Goal: Task Accomplishment & Management: Use online tool/utility

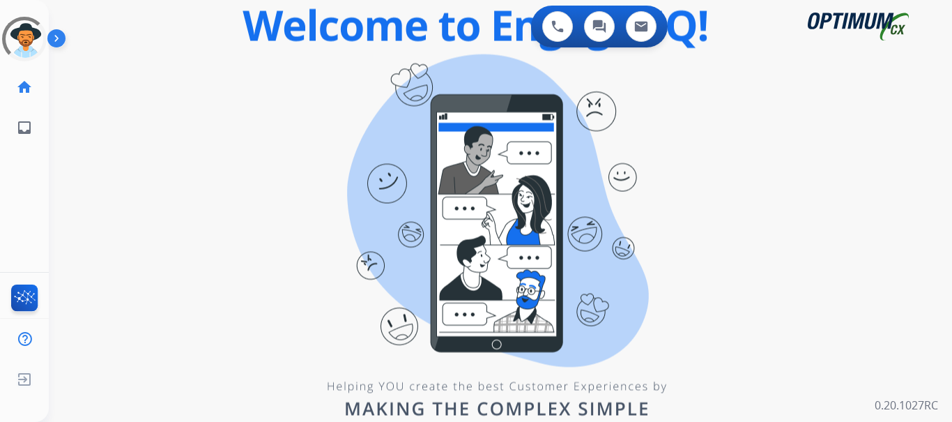
click at [60, 42] on img at bounding box center [59, 41] width 24 height 26
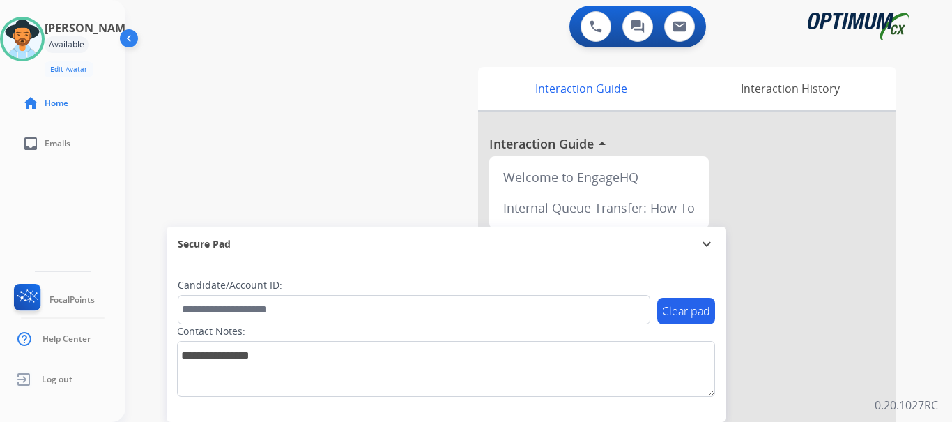
click at [424, 30] on div "0 Voice Interactions 0 Chat Interactions 0 Email Interactions" at bounding box center [530, 28] width 776 height 45
click at [594, 35] on button at bounding box center [596, 26] width 31 height 31
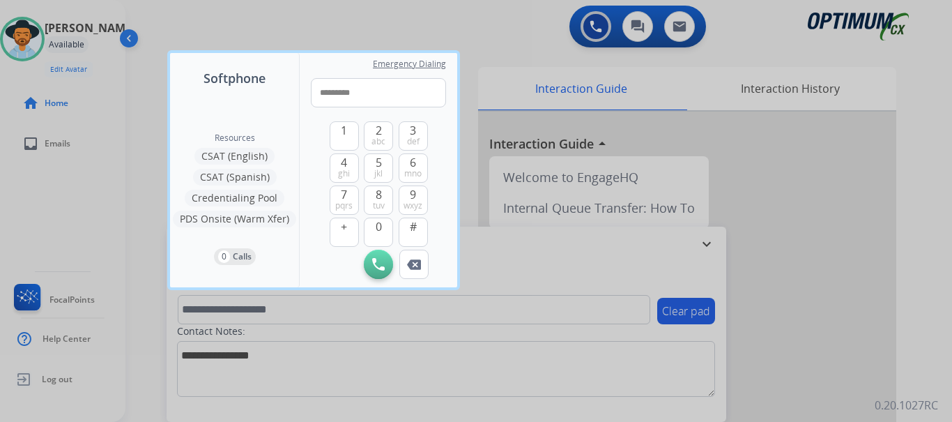
type input "**********"
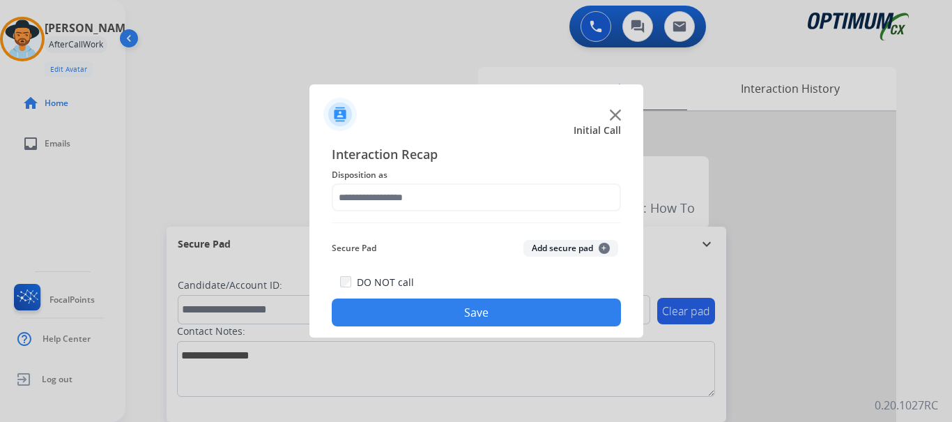
click at [551, 245] on button "Add secure pad +" at bounding box center [570, 248] width 95 height 17
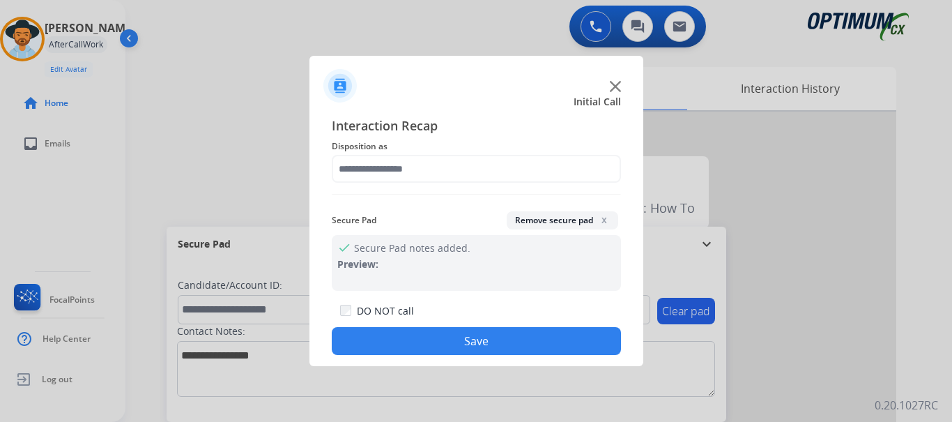
click at [497, 195] on div "Interaction Recap Disposition as Secure Pad Remove secure pad x check Secure Pa…" at bounding box center [476, 235] width 289 height 239
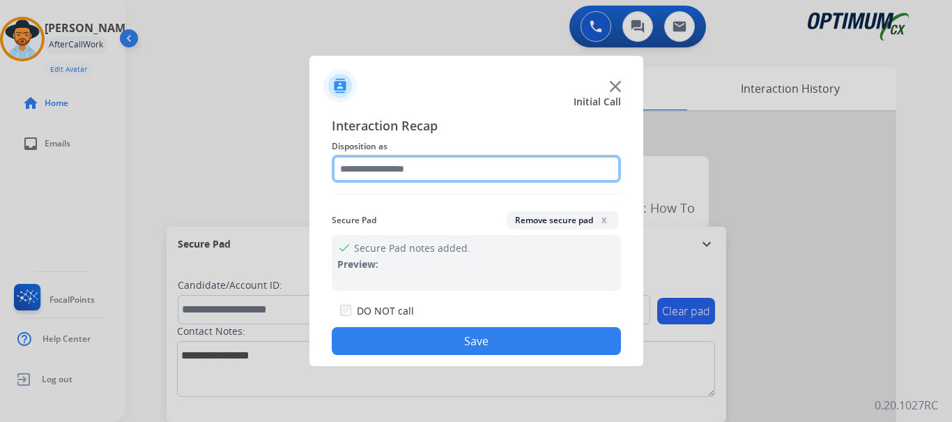
click at [463, 164] on input "text" at bounding box center [476, 169] width 289 height 28
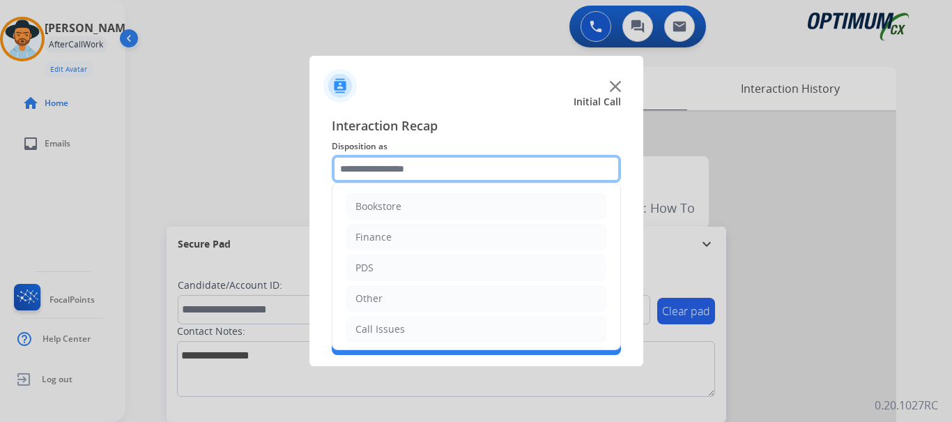
scroll to position [95, 0]
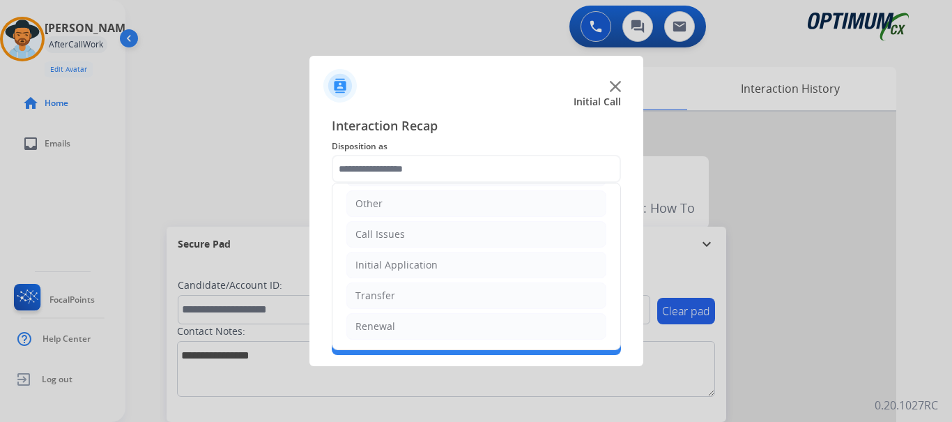
click at [437, 234] on li "Call Issues" at bounding box center [476, 234] width 260 height 26
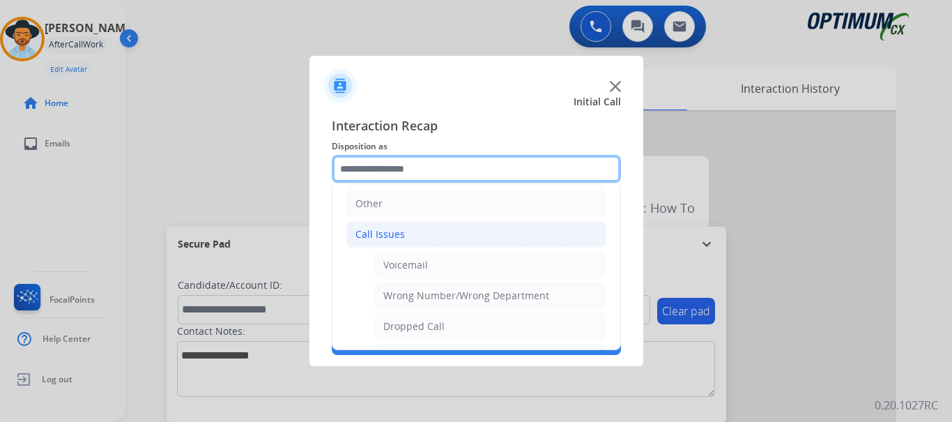
scroll to position [204, 0]
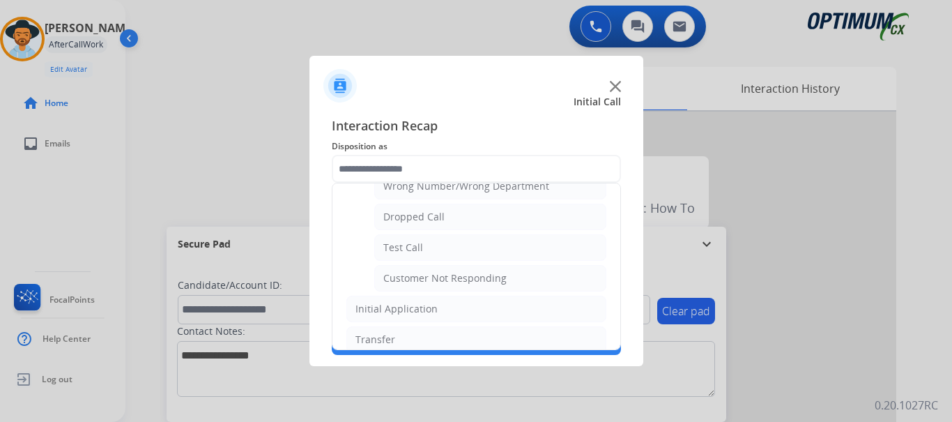
click at [454, 253] on li "Test Call" at bounding box center [490, 247] width 232 height 26
type input "*********"
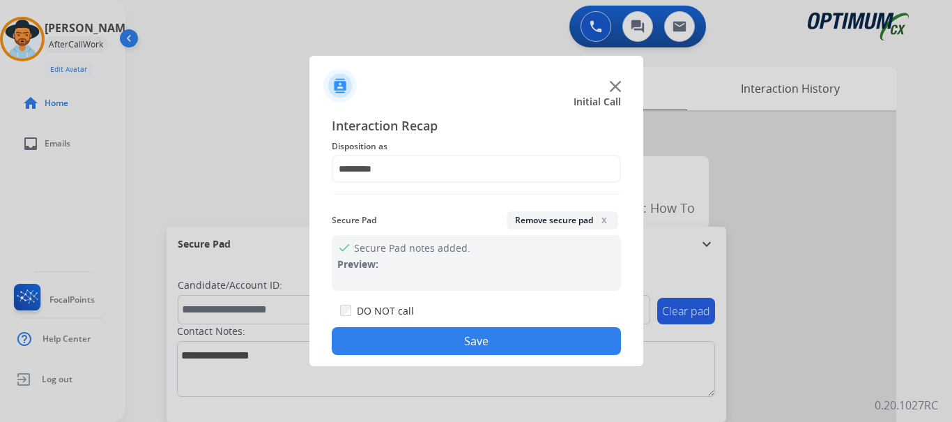
click at [449, 330] on button "Save" at bounding box center [476, 341] width 289 height 28
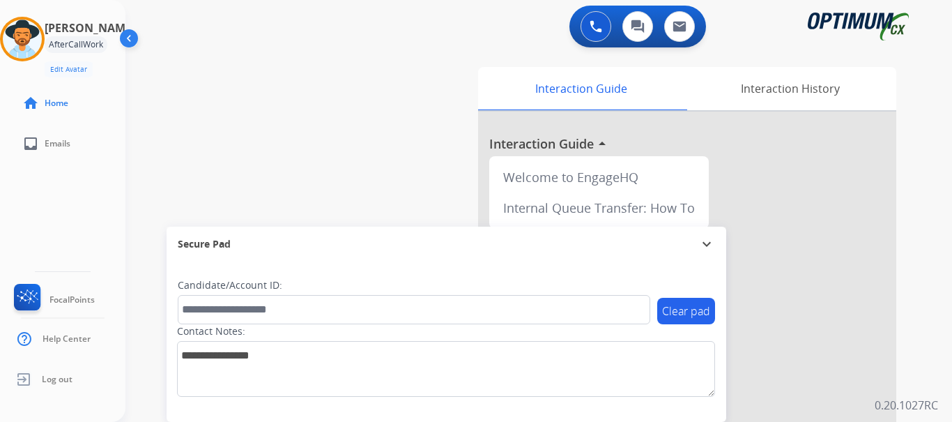
click at [37, 37] on img at bounding box center [22, 39] width 39 height 39
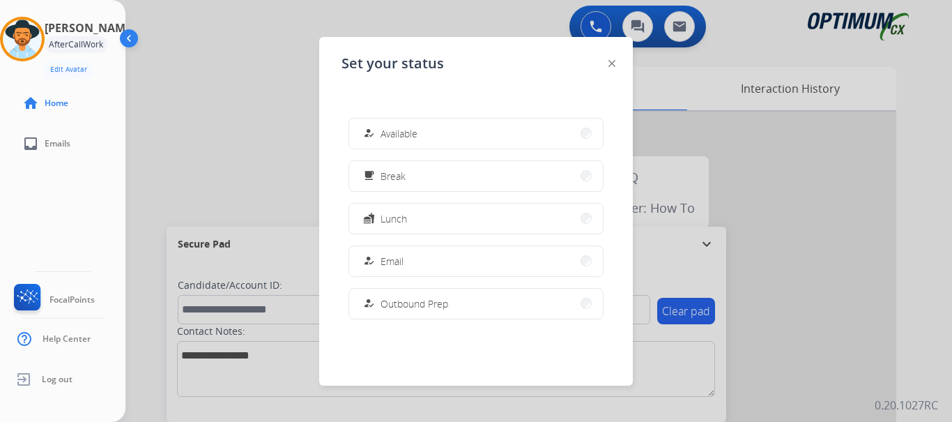
click at [459, 120] on button "how_to_reg Available" at bounding box center [476, 133] width 254 height 30
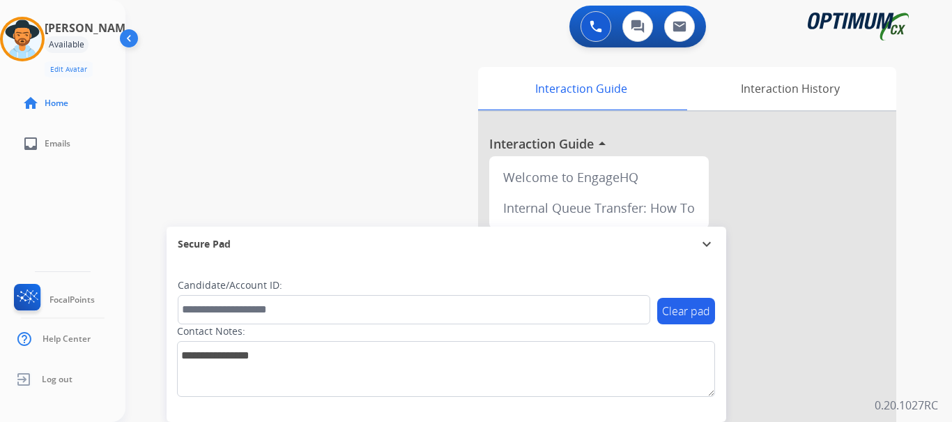
click at [601, 44] on div "0 Voice Interactions 0 Chat Interactions 0 Email Interactions" at bounding box center [637, 27] width 137 height 42
click at [593, 24] on img at bounding box center [596, 26] width 13 height 13
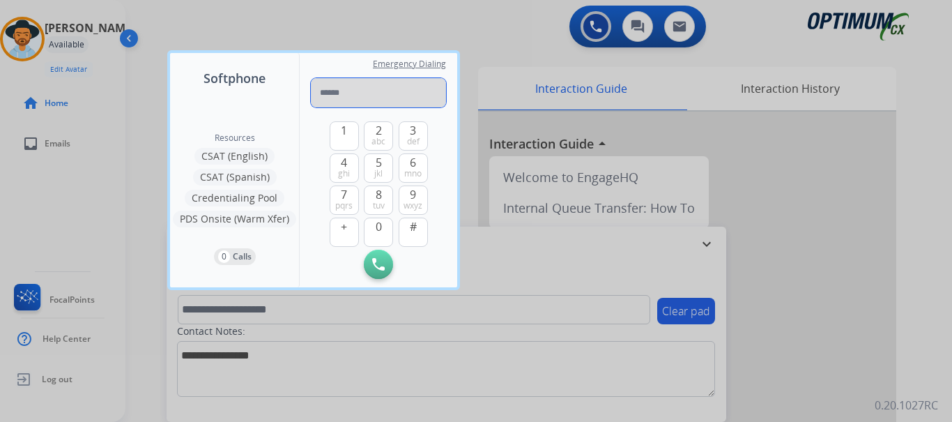
click at [421, 84] on input "tel" at bounding box center [378, 92] width 135 height 29
click at [415, 86] on input "tel" at bounding box center [378, 92] width 135 height 29
type input "**********"
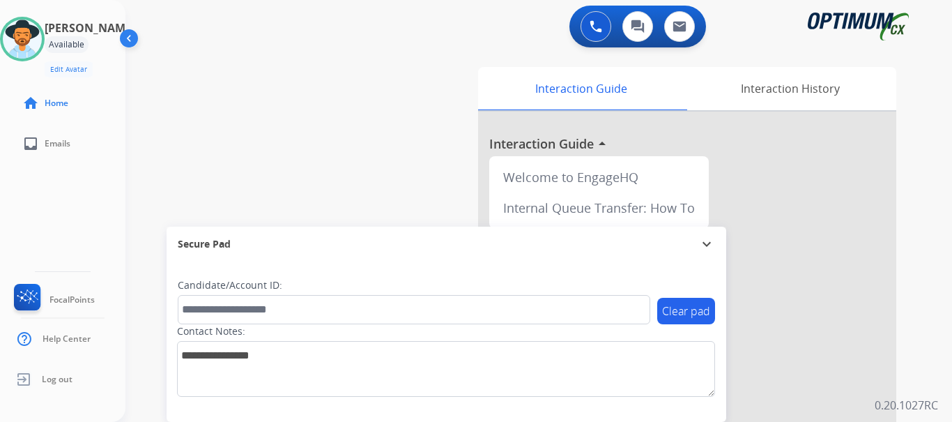
click at [601, 43] on div "0 Voice Interactions 0 Chat Interactions 0 Email Interactions" at bounding box center [637, 27] width 137 height 42
click at [597, 36] on button at bounding box center [596, 26] width 31 height 31
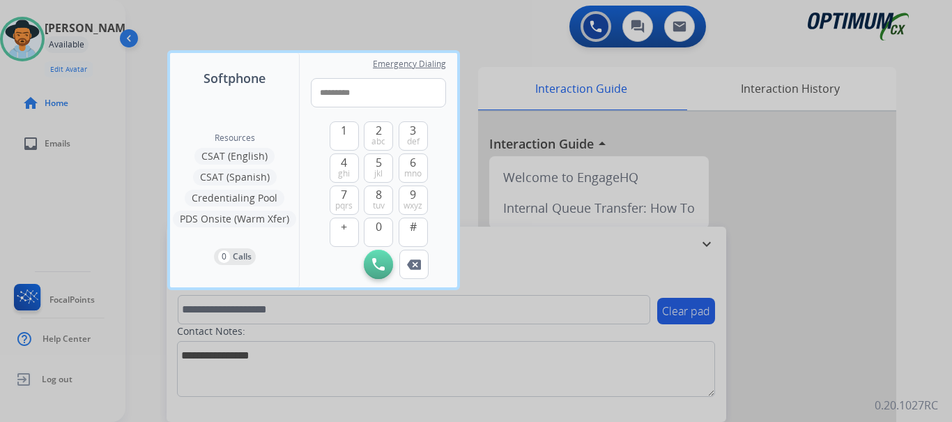
type input "**********"
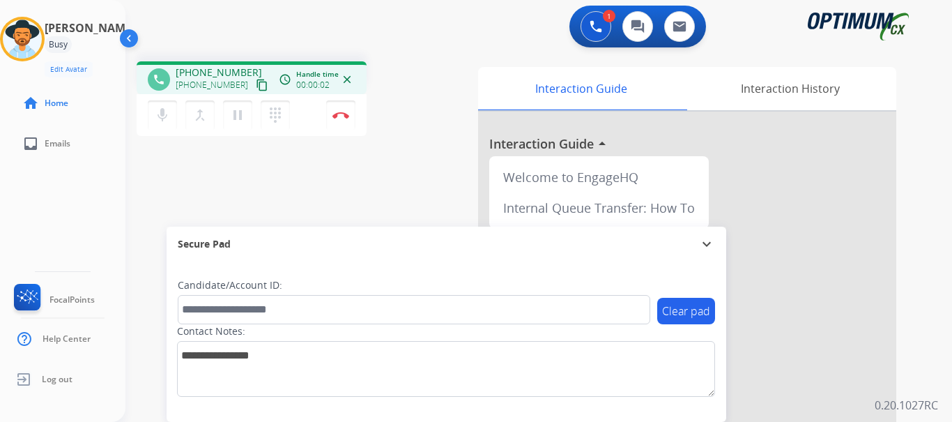
click at [339, 116] on img at bounding box center [340, 115] width 17 height 7
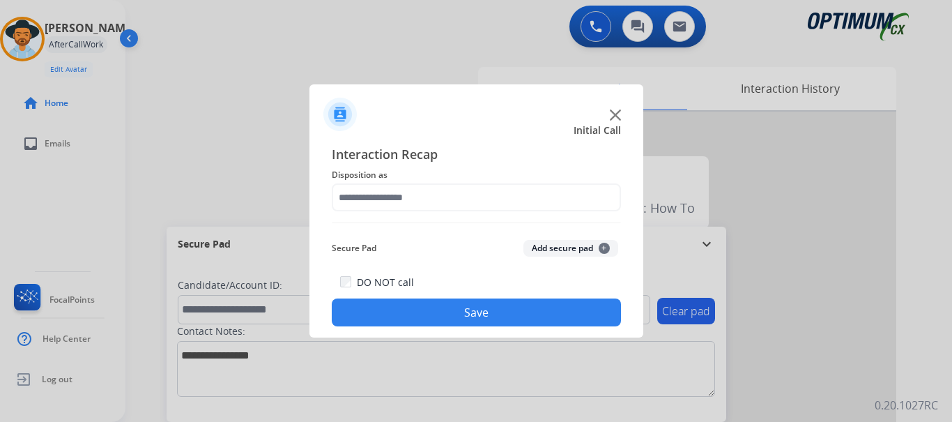
click at [618, 116] on img at bounding box center [615, 114] width 11 height 11
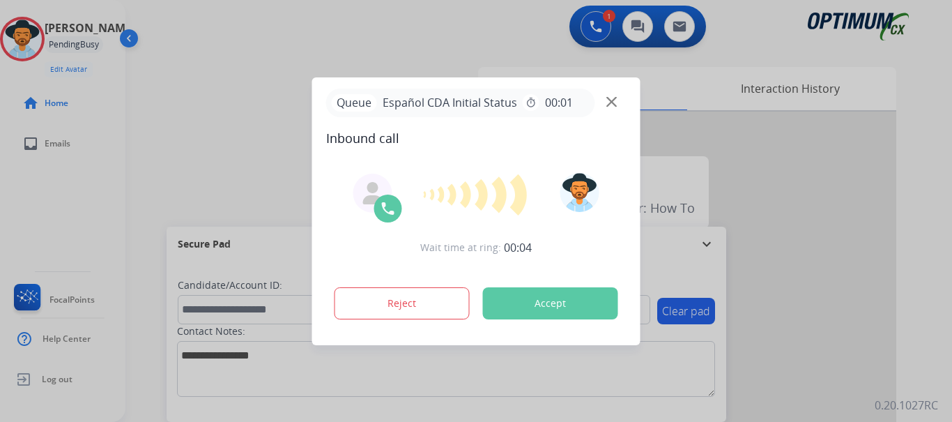
click at [557, 314] on button "Accept" at bounding box center [550, 303] width 135 height 32
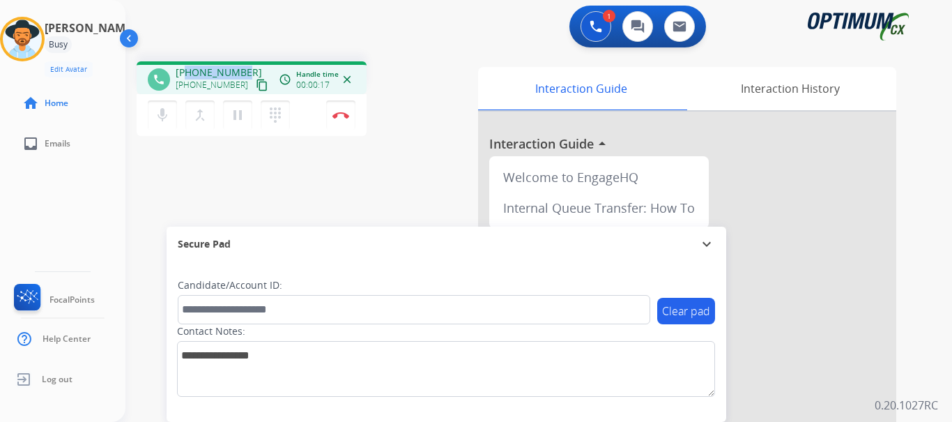
drag, startPoint x: 185, startPoint y: 72, endPoint x: 241, endPoint y: 69, distance: 56.6
click at [241, 69] on span "[PHONE_NUMBER]" at bounding box center [219, 73] width 86 height 14
copy span "7875358563"
click at [157, 121] on mat-icon "mic" at bounding box center [162, 115] width 17 height 17
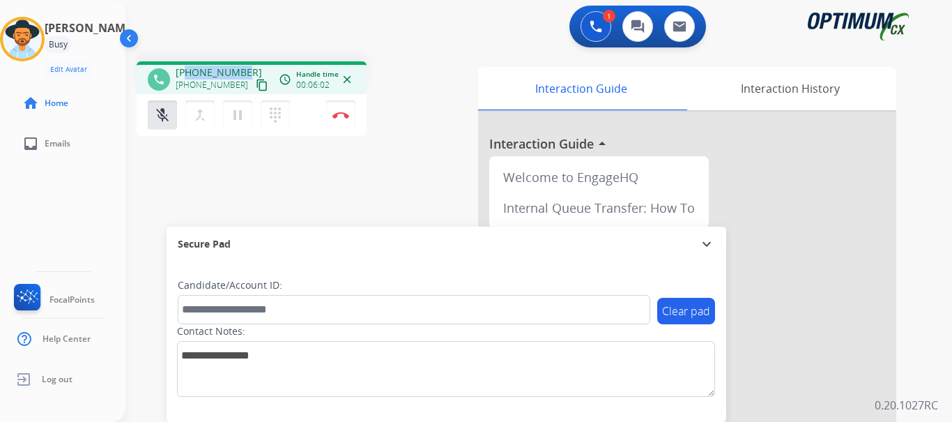
click at [164, 116] on mat-icon "mic_off" at bounding box center [162, 115] width 17 height 17
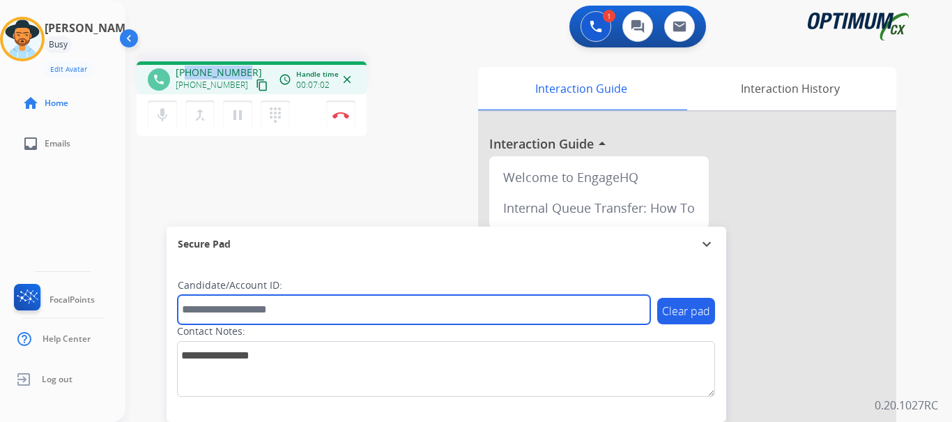
click at [249, 310] on input "text" at bounding box center [414, 309] width 472 height 29
paste input "*******"
type input "*******"
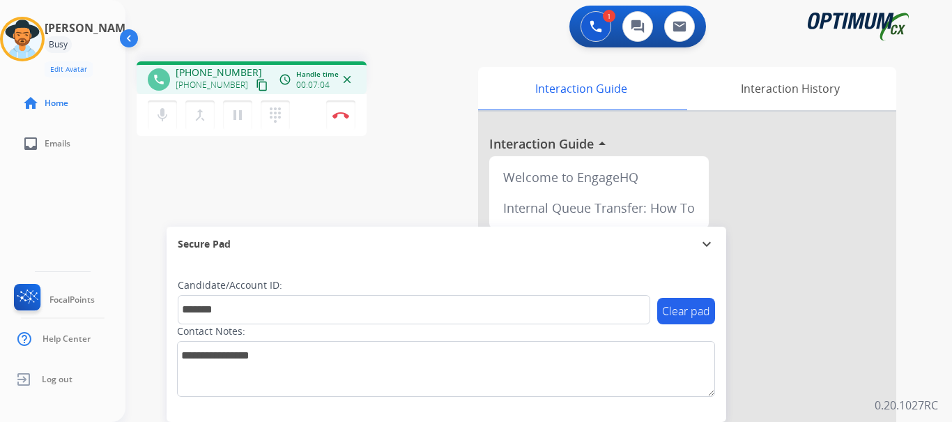
click at [286, 204] on div "phone [PHONE_NUMBER] [PHONE_NUMBER] content_copy access_time Call metrics Queue…" at bounding box center [521, 340] width 793 height 581
click at [337, 113] on img at bounding box center [340, 115] width 17 height 7
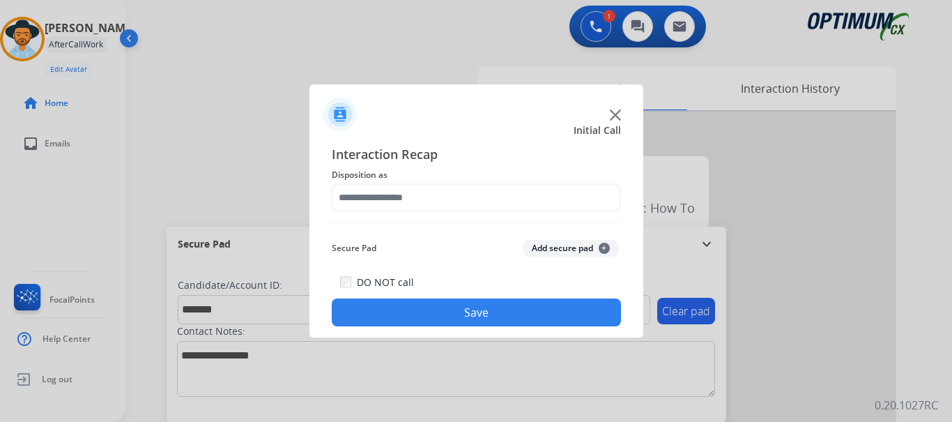
click at [561, 254] on button "Add secure pad +" at bounding box center [570, 248] width 95 height 17
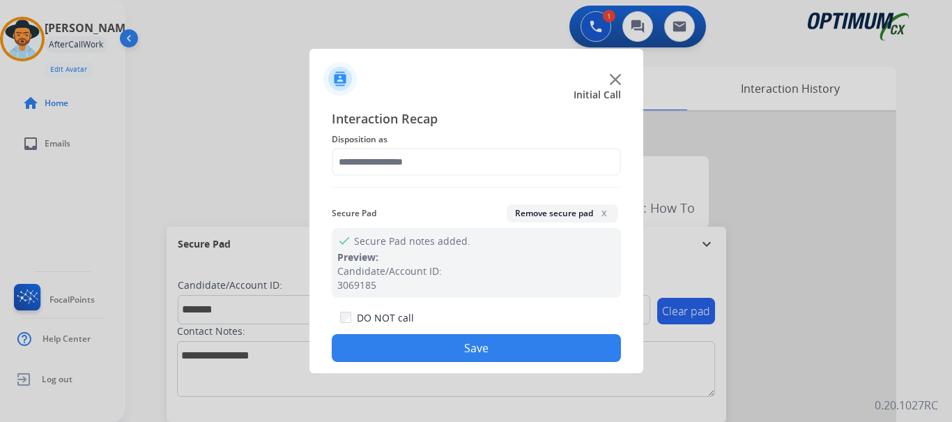
click at [447, 179] on div "Interaction Recap Disposition as Secure Pad Remove secure pad x check Secure Pa…" at bounding box center [476, 235] width 289 height 253
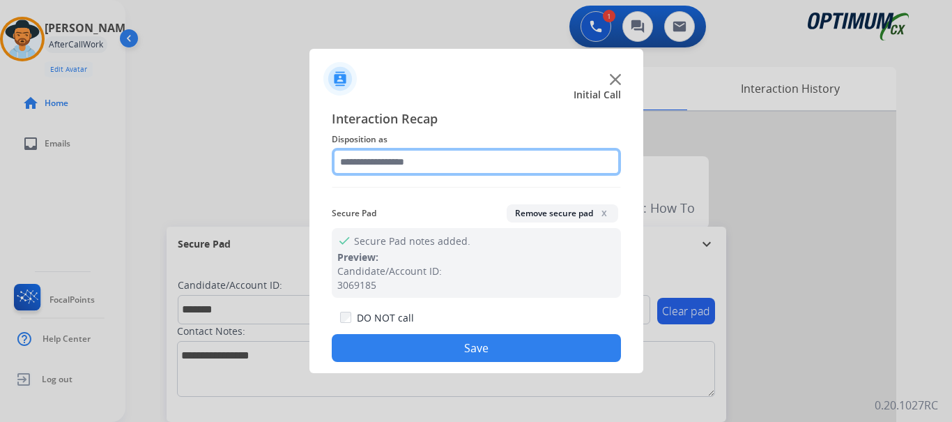
click at [443, 166] on input "text" at bounding box center [476, 162] width 289 height 28
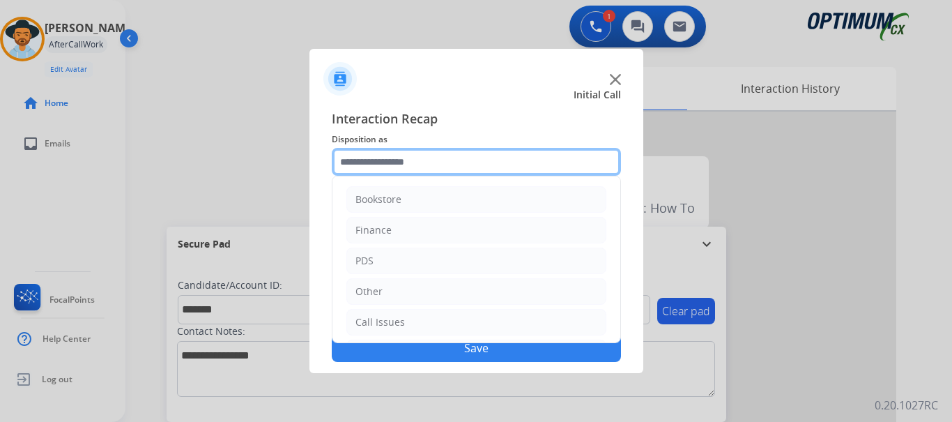
scroll to position [95, 0]
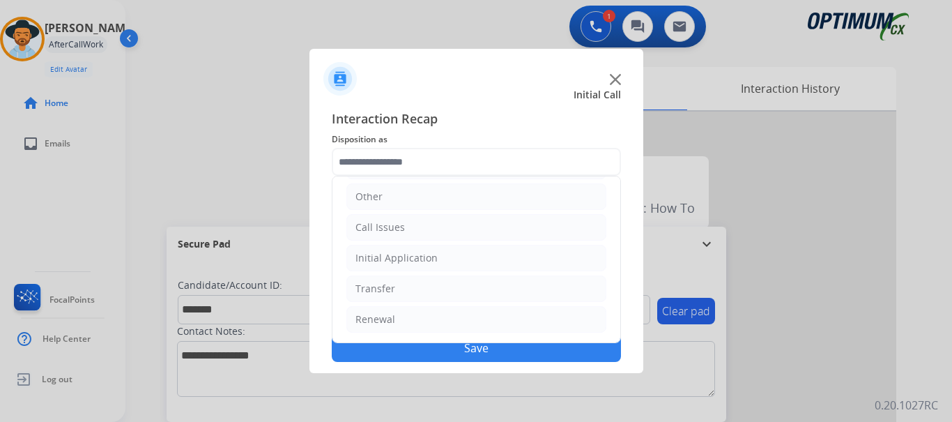
click at [452, 318] on li "Renewal" at bounding box center [476, 319] width 260 height 26
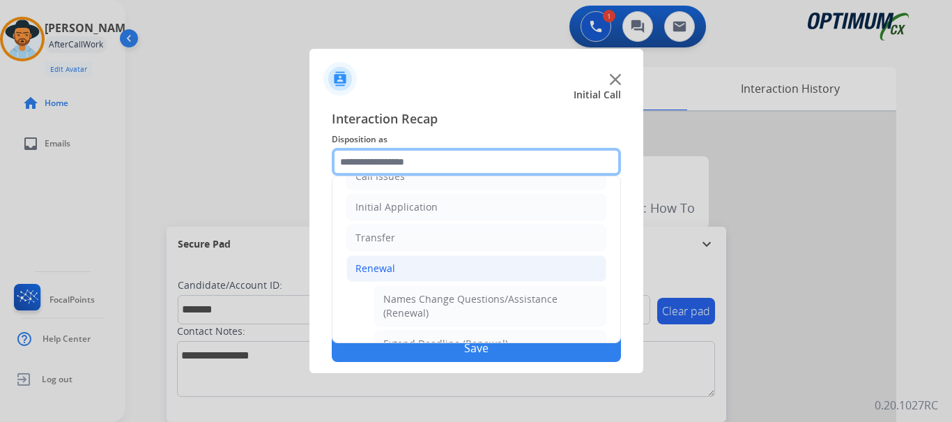
scroll to position [144, 0]
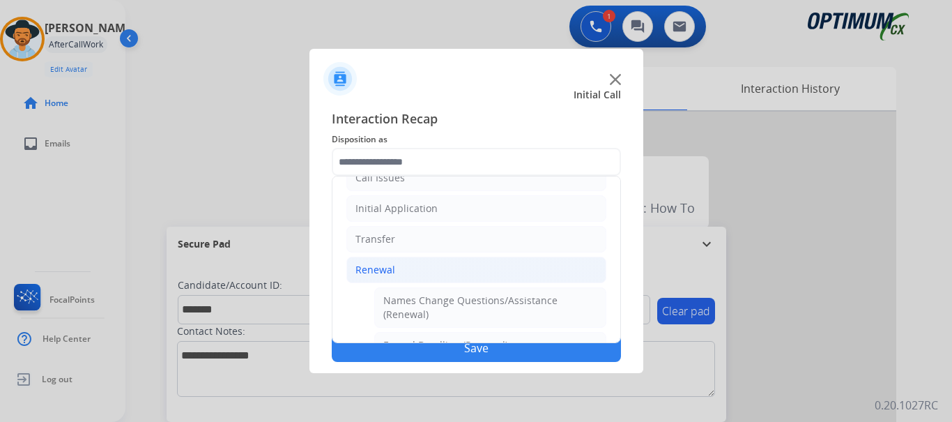
click at [477, 218] on li "Initial Application" at bounding box center [476, 208] width 260 height 26
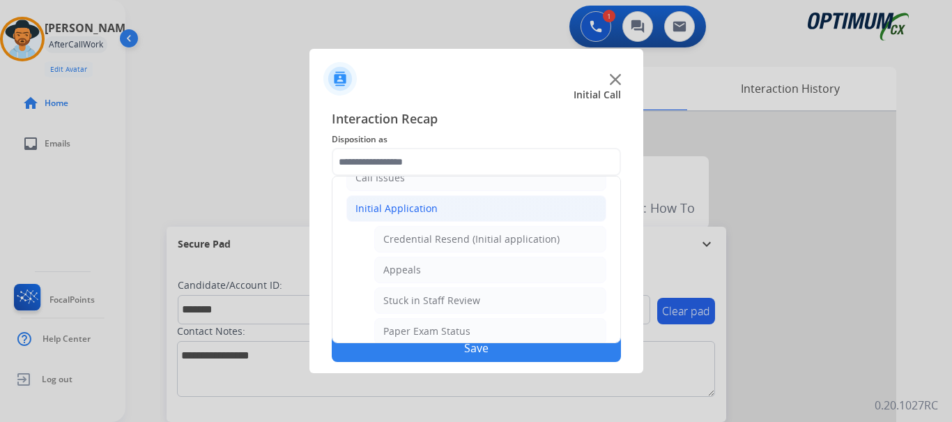
click at [523, 226] on li "Credential Resend (Initial application)" at bounding box center [490, 239] width 232 height 26
type input "**********"
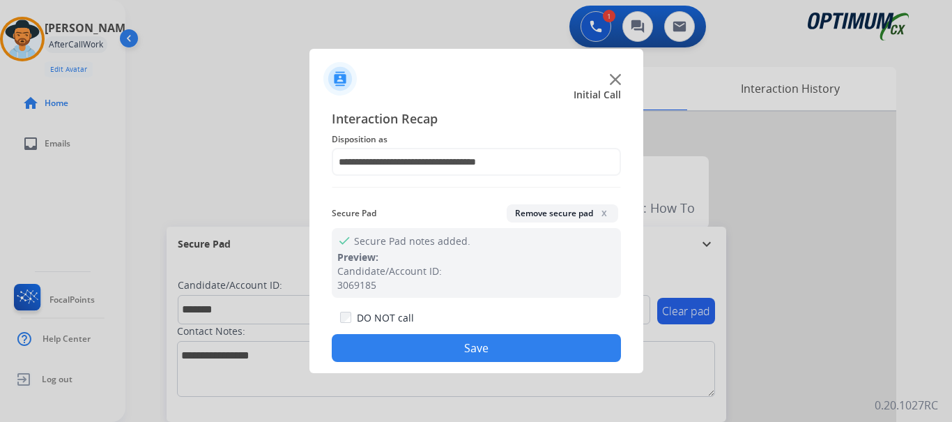
click at [467, 345] on button "Save" at bounding box center [476, 348] width 289 height 28
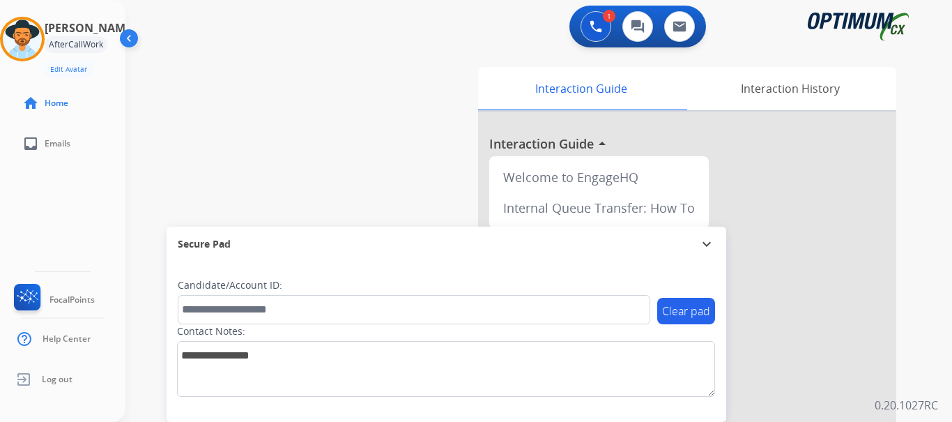
click at [367, 174] on div "swap_horiz Break voice bridge close_fullscreen Connect 3-Way Call merge_type Se…" at bounding box center [521, 340] width 793 height 581
click at [311, 183] on div "swap_horiz Break voice bridge close_fullscreen Connect 3-Way Call merge_type Se…" at bounding box center [521, 340] width 793 height 581
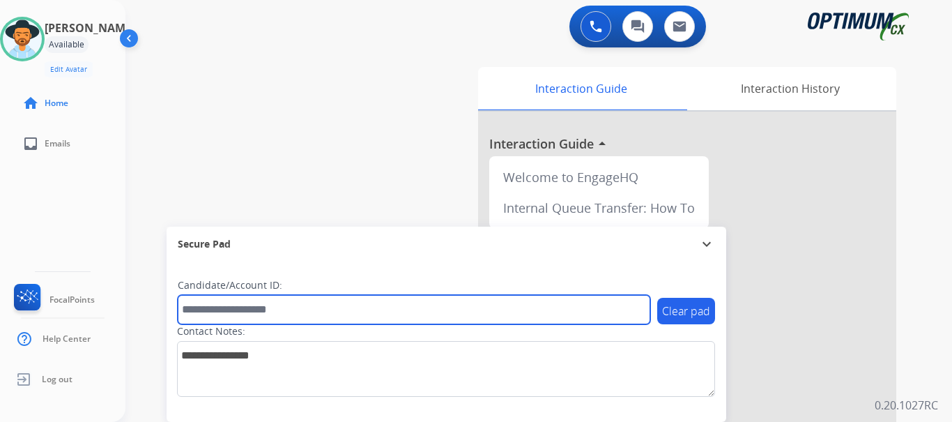
click at [528, 313] on input "text" at bounding box center [414, 309] width 472 height 29
click at [546, 314] on input "text" at bounding box center [414, 309] width 472 height 29
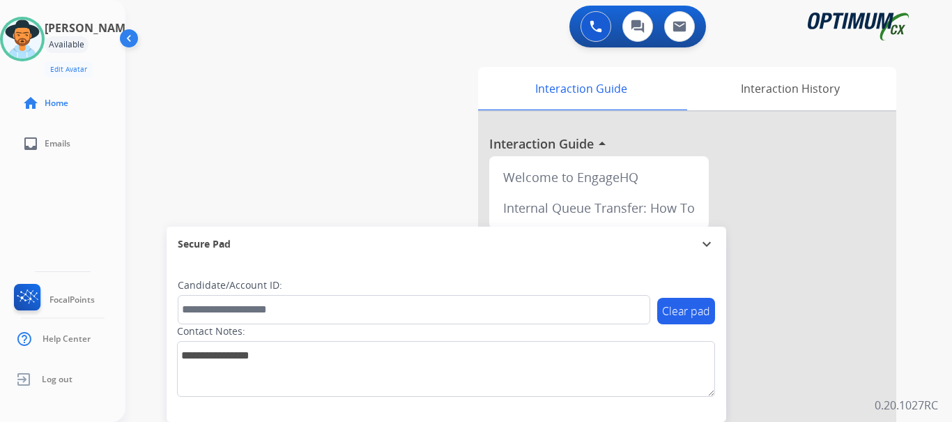
click at [409, 75] on div "swap_horiz Break voice bridge close_fullscreen Connect 3-Way Call merge_type Se…" at bounding box center [521, 340] width 793 height 581
drag, startPoint x: 409, startPoint y: 75, endPoint x: 422, endPoint y: 93, distance: 22.0
click at [422, 93] on div "swap_horiz Break voice bridge close_fullscreen Connect 3-Way Call merge_type Se…" at bounding box center [521, 340] width 793 height 581
click at [428, 93] on div "swap_horiz Break voice bridge close_fullscreen Connect 3-Way Call merge_type Se…" at bounding box center [521, 340] width 793 height 581
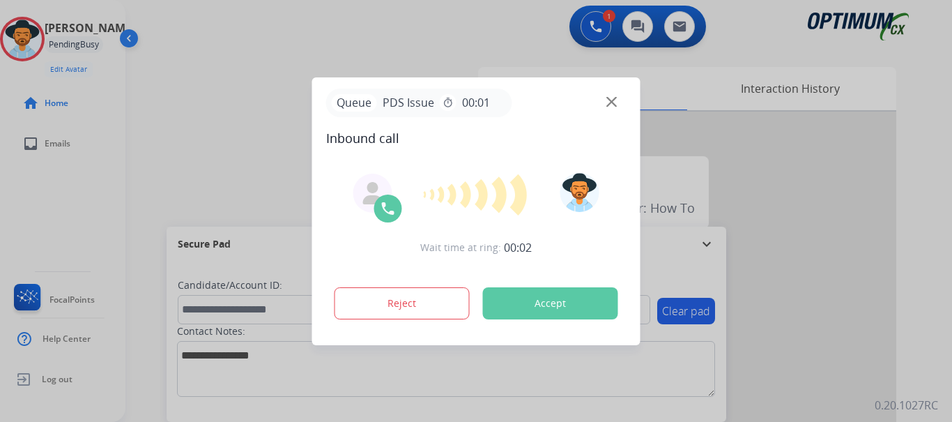
click at [550, 306] on button "Accept" at bounding box center [550, 303] width 135 height 32
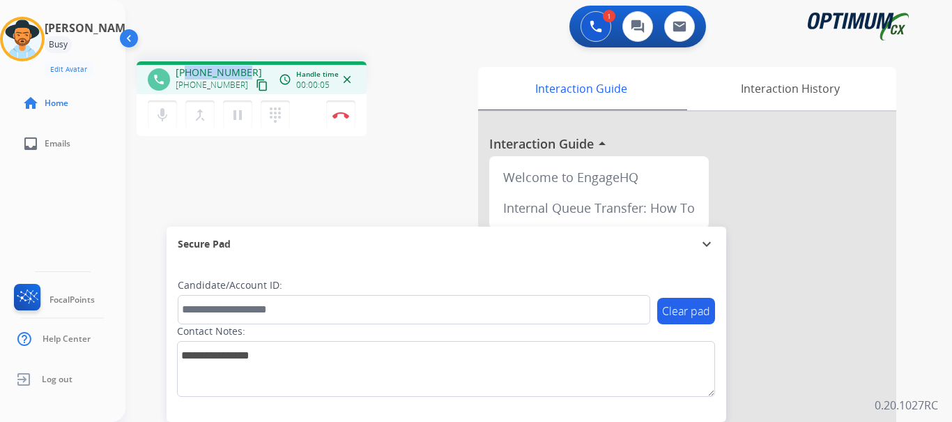
drag, startPoint x: 185, startPoint y: 72, endPoint x: 243, endPoint y: 67, distance: 58.8
click at [243, 67] on div "[PHONE_NUMBER] [PHONE_NUMBER] content_copy" at bounding box center [223, 80] width 95 height 28
copy span "8157618205"
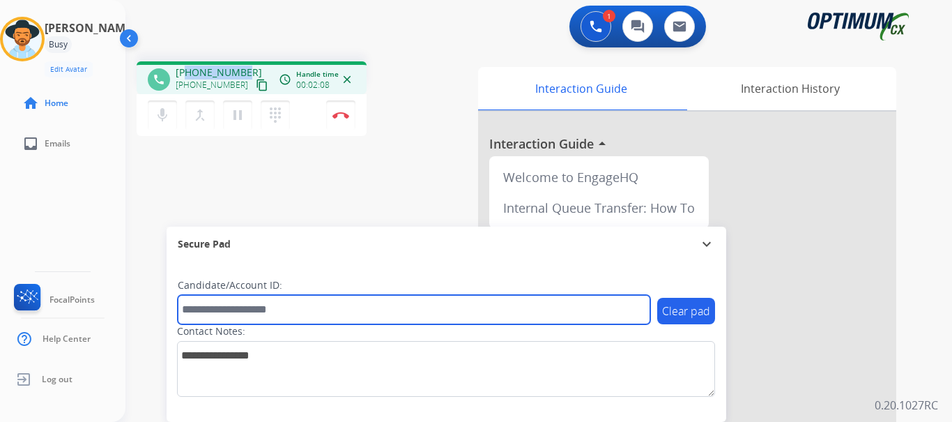
click at [289, 309] on input "text" at bounding box center [414, 309] width 472 height 29
paste input "*******"
type input "*******"
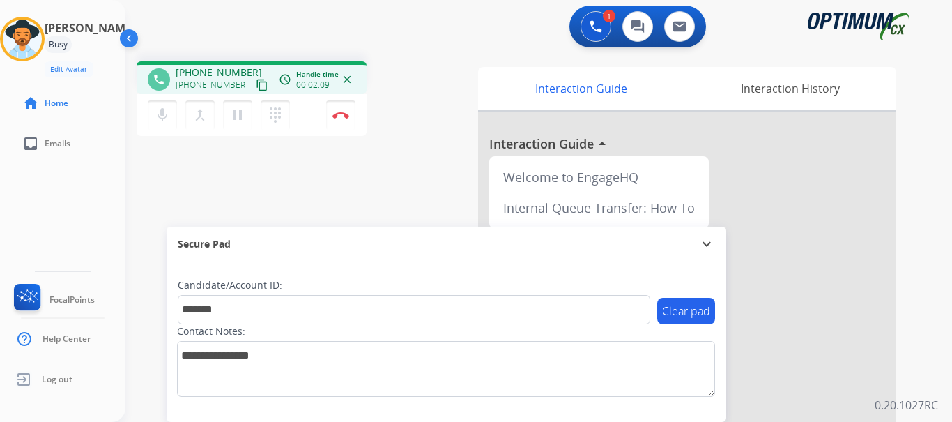
click at [346, 183] on div "phone [PHONE_NUMBER] [PHONE_NUMBER] content_copy access_time Call metrics Queue…" at bounding box center [521, 340] width 793 height 581
click at [348, 120] on button "Disconnect" at bounding box center [340, 114] width 29 height 29
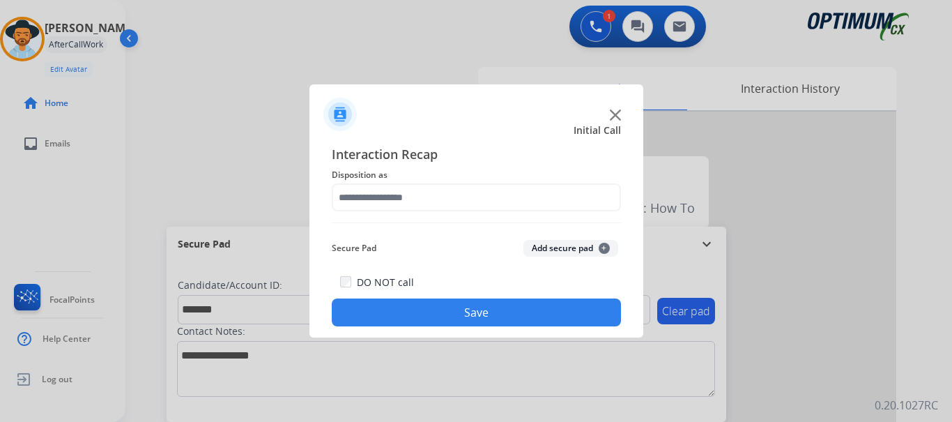
click at [547, 251] on button "Add secure pad +" at bounding box center [570, 248] width 95 height 17
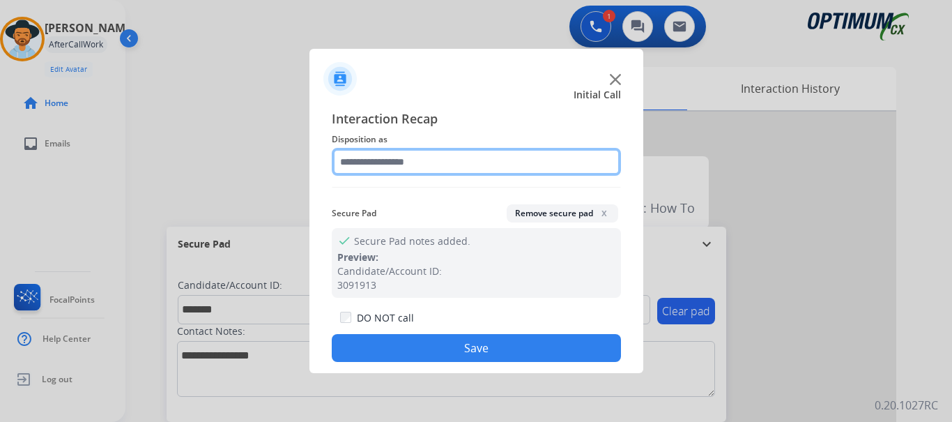
click at [457, 153] on input "text" at bounding box center [476, 162] width 289 height 28
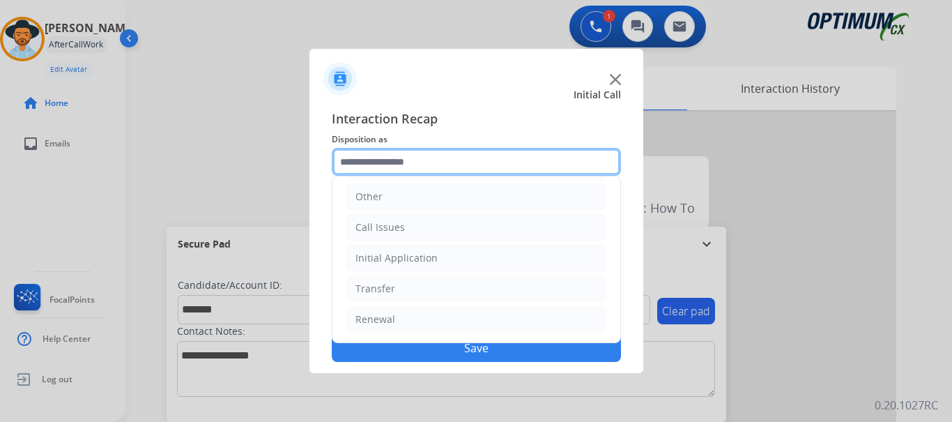
scroll to position [16, 0]
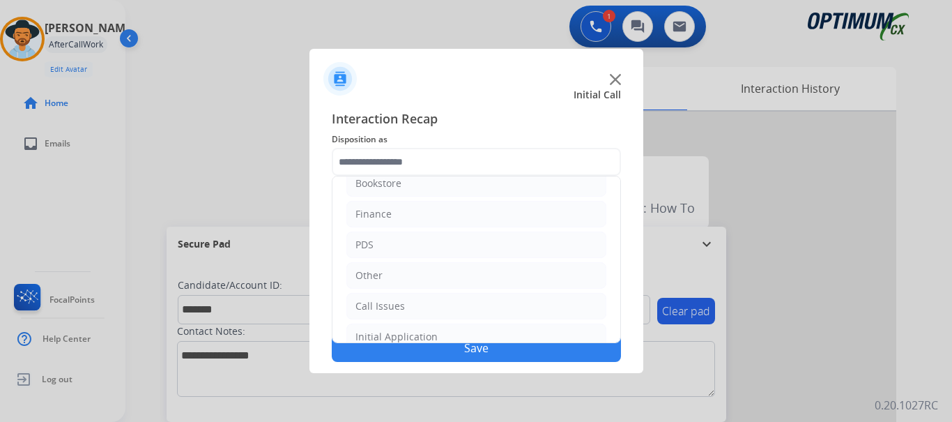
click at [518, 256] on li "PDS" at bounding box center [476, 244] width 260 height 26
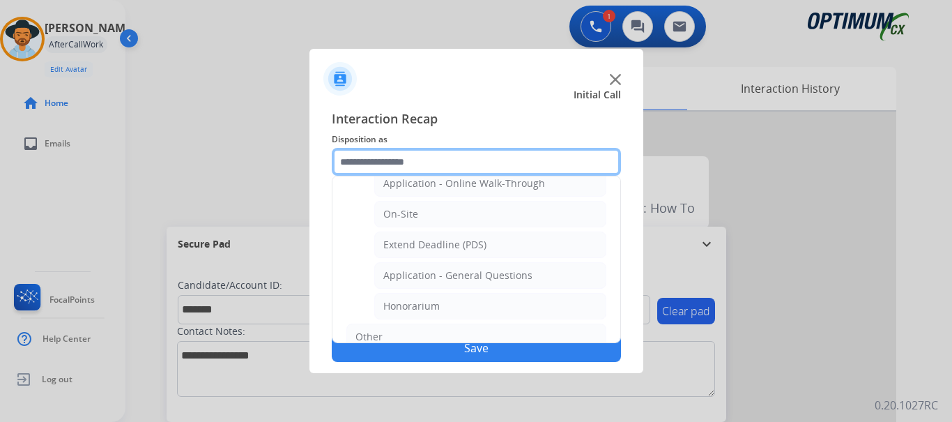
scroll to position [360, 0]
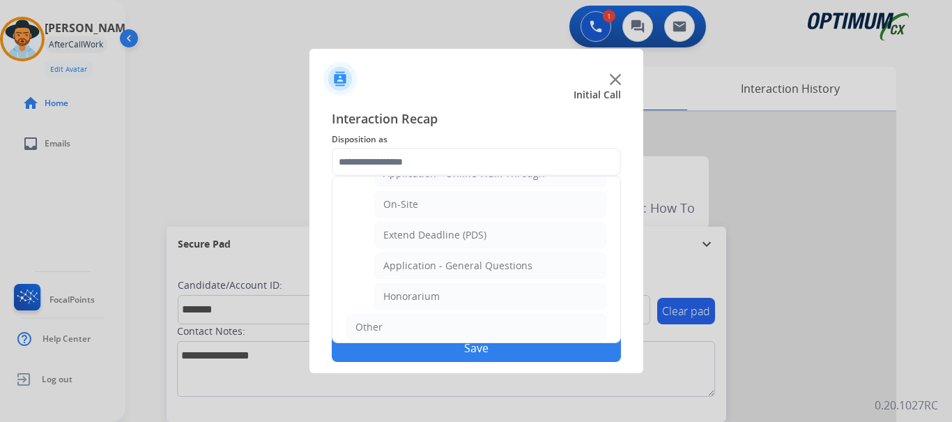
click at [615, 79] on img at bounding box center [615, 79] width 11 height 11
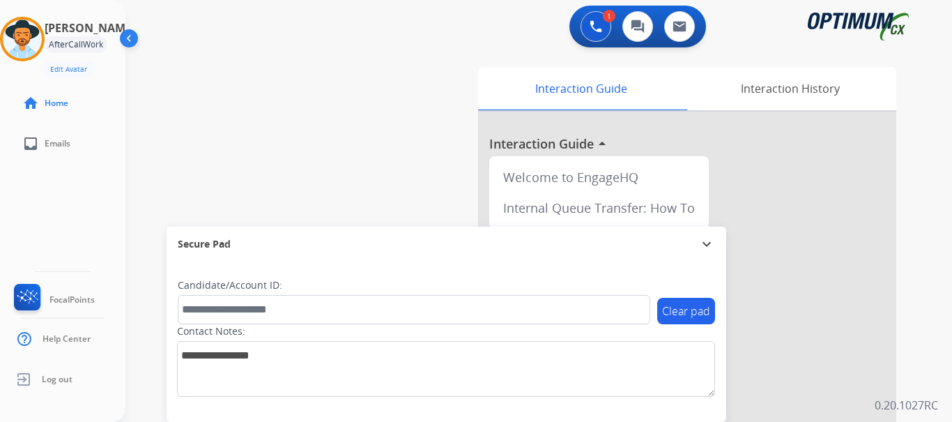
click at [390, 157] on div "swap_horiz Break voice bridge close_fullscreen Connect 3-Way Call merge_type Se…" at bounding box center [521, 340] width 793 height 581
click at [282, 79] on div "swap_horiz Break voice bridge close_fullscreen Connect 3-Way Call merge_type Se…" at bounding box center [521, 340] width 793 height 581
click at [279, 137] on div "swap_horiz Break voice bridge close_fullscreen Connect 3-Way Call merge_type Se…" at bounding box center [521, 340] width 793 height 581
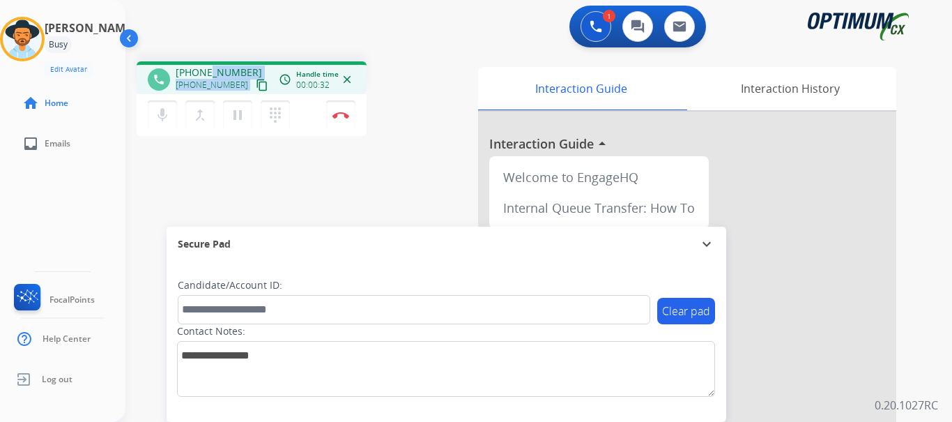
drag, startPoint x: 249, startPoint y: 74, endPoint x: 208, endPoint y: 63, distance: 42.4
click at [208, 63] on div "phone [PHONE_NUMBER] [PHONE_NUMBER] content_copy access_time Call metrics Queue…" at bounding box center [252, 77] width 230 height 33
drag, startPoint x: 179, startPoint y: 70, endPoint x: 191, endPoint y: 77, distance: 14.1
click at [191, 77] on div "[PHONE_NUMBER] [PHONE_NUMBER] content_copy" at bounding box center [223, 80] width 95 height 28
click at [186, 72] on span "[PHONE_NUMBER]" at bounding box center [219, 73] width 86 height 14
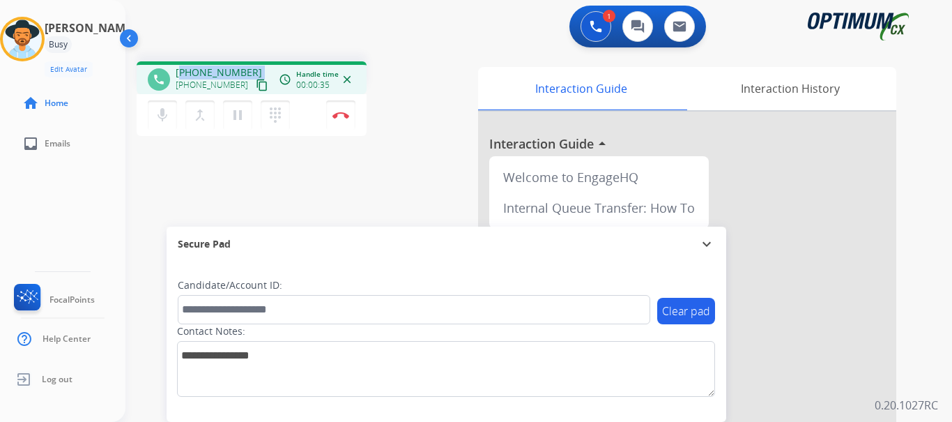
drag, startPoint x: 187, startPoint y: 71, endPoint x: 243, endPoint y: 68, distance: 55.8
click at [243, 68] on span "[PHONE_NUMBER]" at bounding box center [219, 73] width 86 height 14
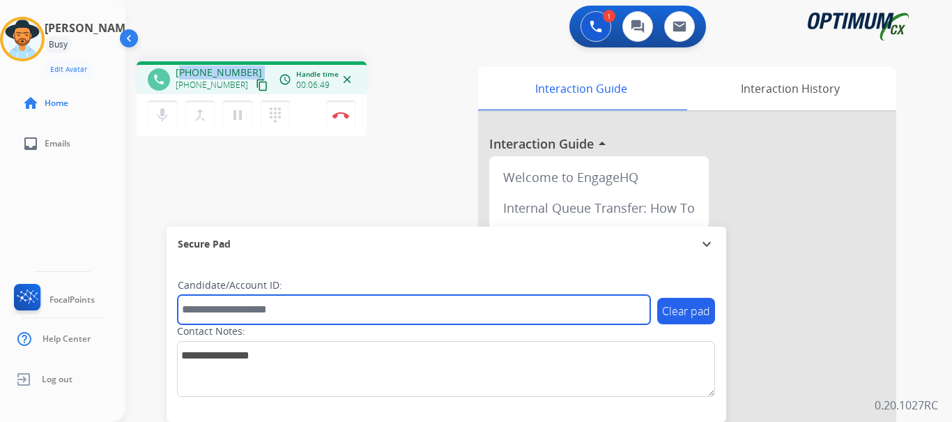
click at [252, 307] on input "text" at bounding box center [414, 309] width 472 height 29
paste input "*******"
type input "*******"
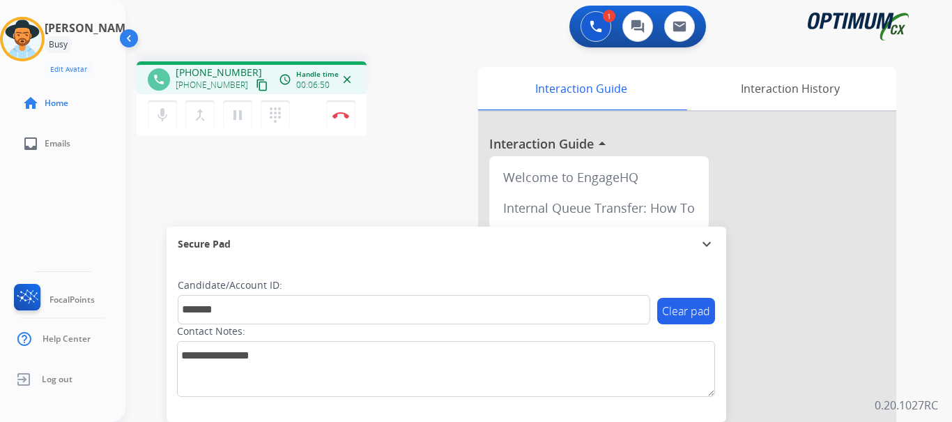
click at [274, 185] on div "phone [PHONE_NUMBER] [PHONE_NUMBER] content_copy access_time Call metrics Queue…" at bounding box center [521, 340] width 793 height 581
click at [346, 116] on img at bounding box center [340, 115] width 17 height 7
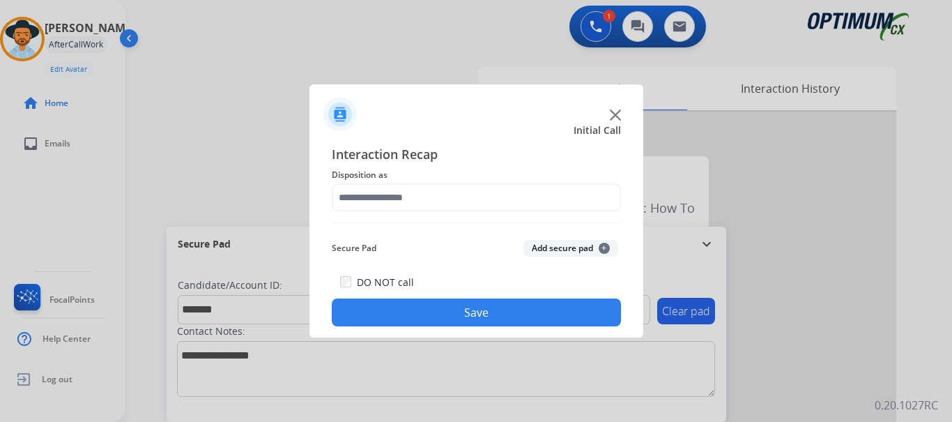
click at [545, 246] on button "Add secure pad +" at bounding box center [570, 248] width 95 height 17
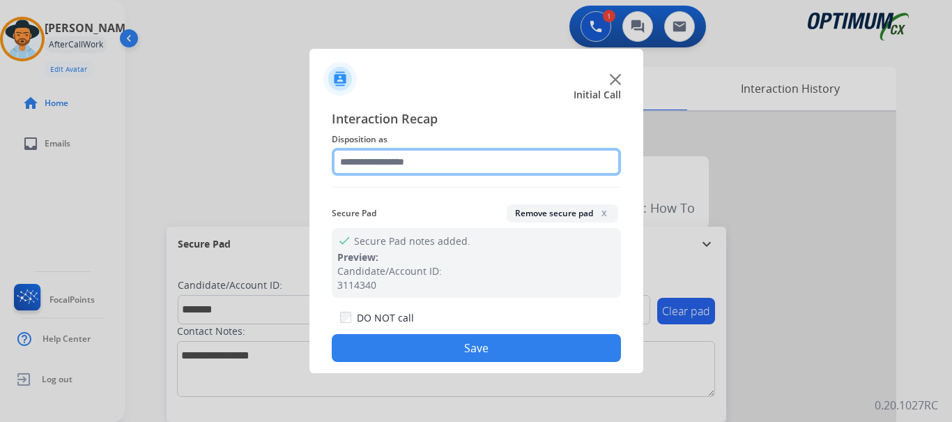
click at [494, 164] on input "text" at bounding box center [476, 162] width 289 height 28
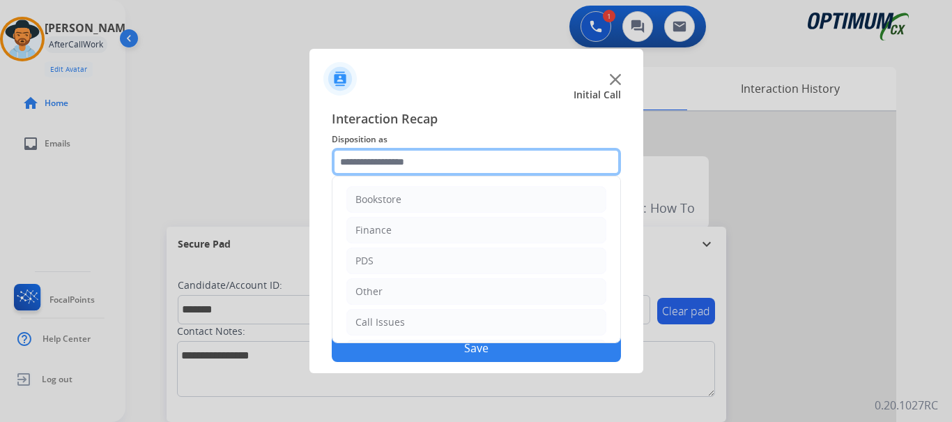
scroll to position [95, 0]
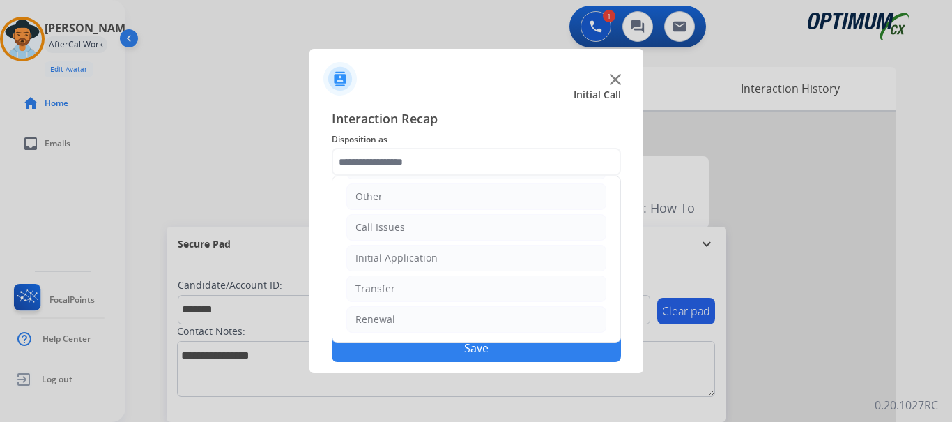
click at [502, 256] on li "Initial Application" at bounding box center [476, 258] width 260 height 26
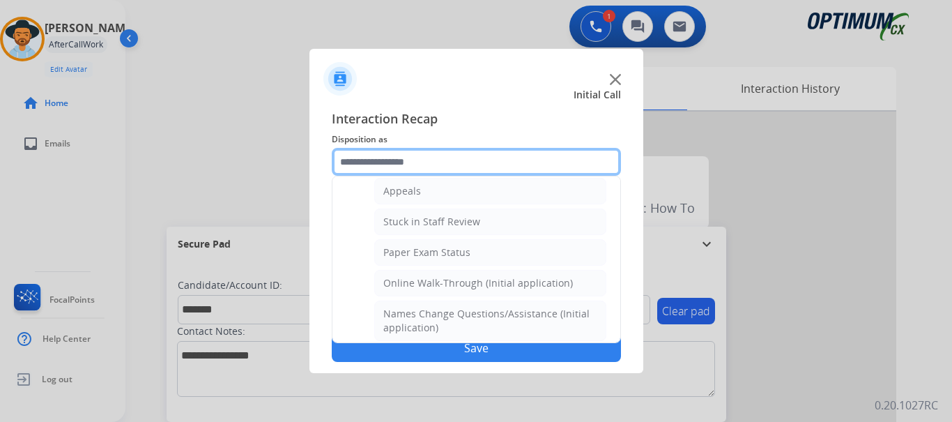
scroll to position [204, 0]
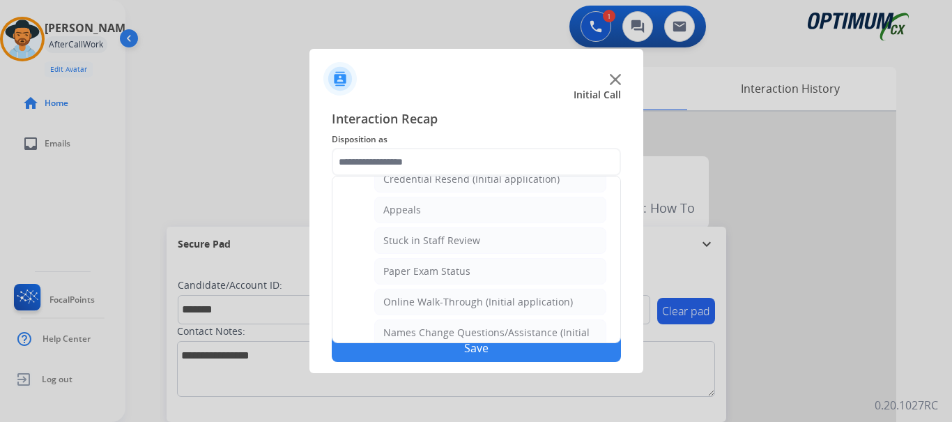
click at [512, 233] on li "Stuck in Staff Review" at bounding box center [490, 240] width 232 height 26
type input "**********"
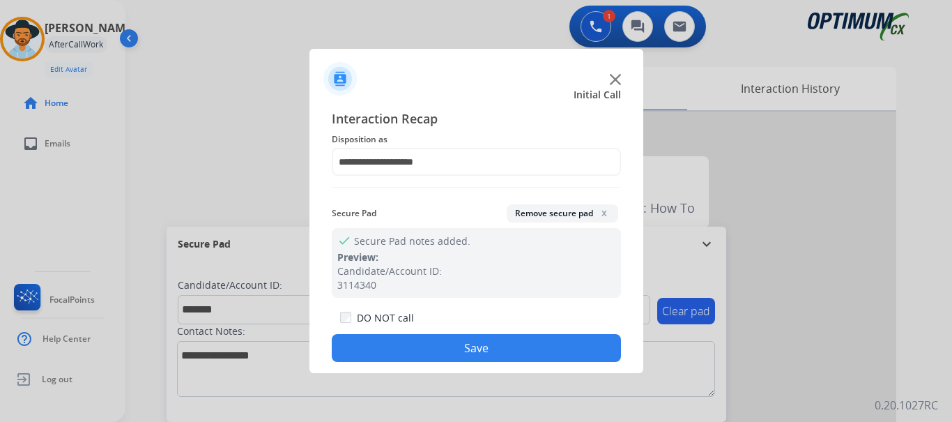
click at [486, 344] on button "Save" at bounding box center [476, 348] width 289 height 28
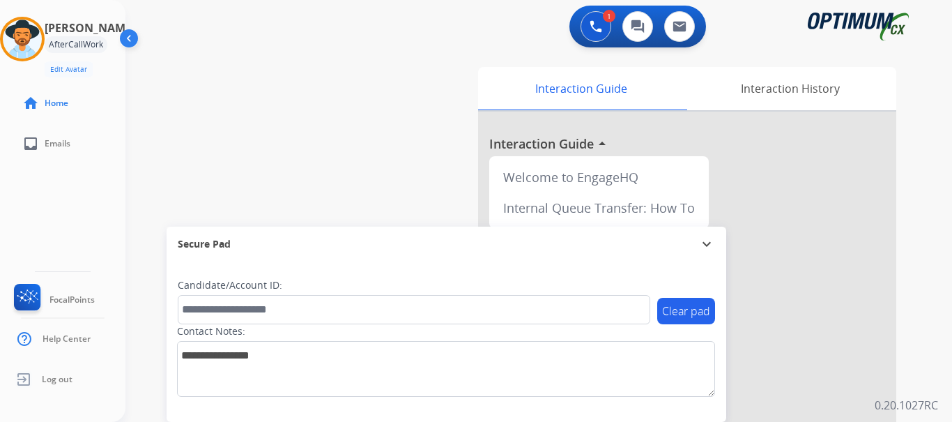
scroll to position [3, 0]
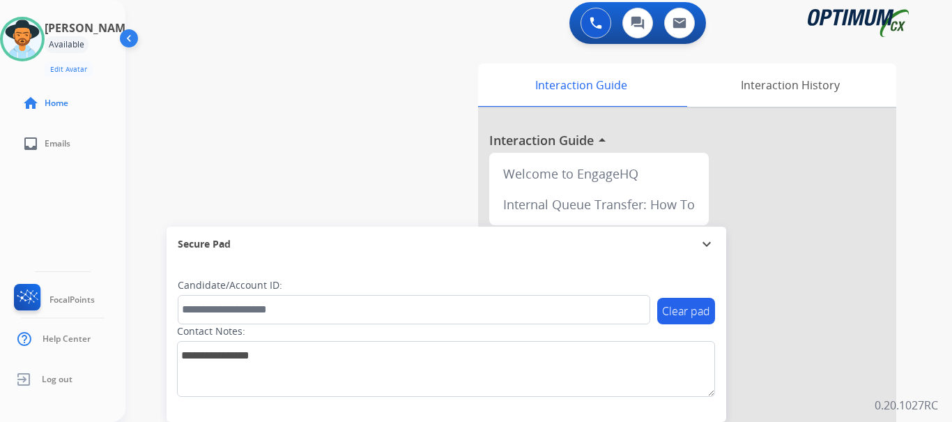
click at [296, 116] on div "swap_horiz Break voice bridge close_fullscreen Connect 3-Way Call merge_type Se…" at bounding box center [521, 337] width 793 height 581
click at [246, 121] on div "swap_horiz Break voice bridge close_fullscreen Connect 3-Way Call merge_type Se…" at bounding box center [521, 337] width 793 height 581
click at [203, 157] on div "swap_horiz Break voice bridge close_fullscreen Connect 3-Way Call merge_type Se…" at bounding box center [521, 337] width 793 height 581
click at [45, 43] on div at bounding box center [22, 39] width 45 height 45
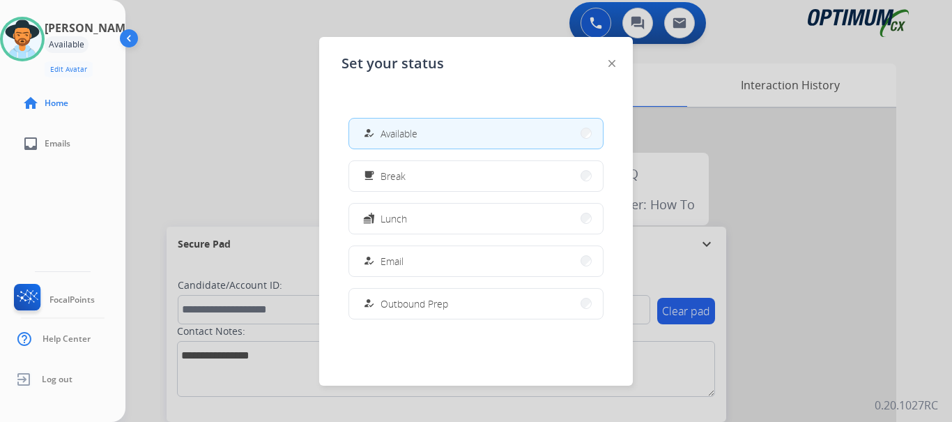
click at [450, 206] on button "fastfood Lunch" at bounding box center [476, 218] width 254 height 30
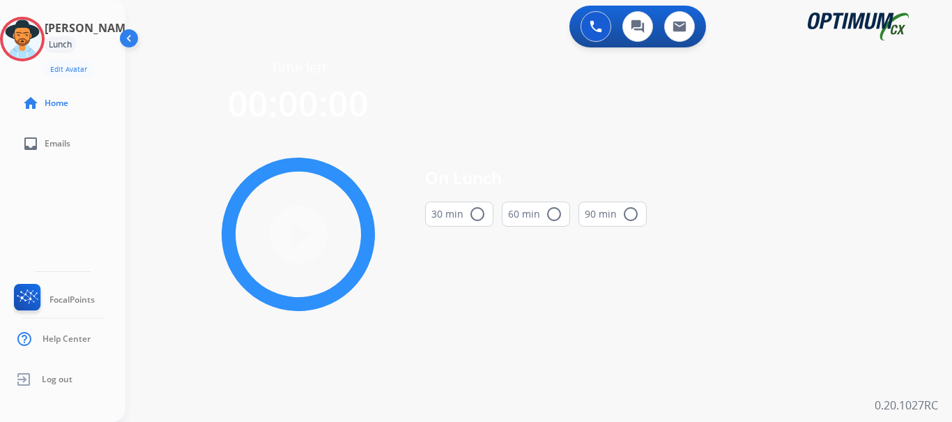
scroll to position [0, 0]
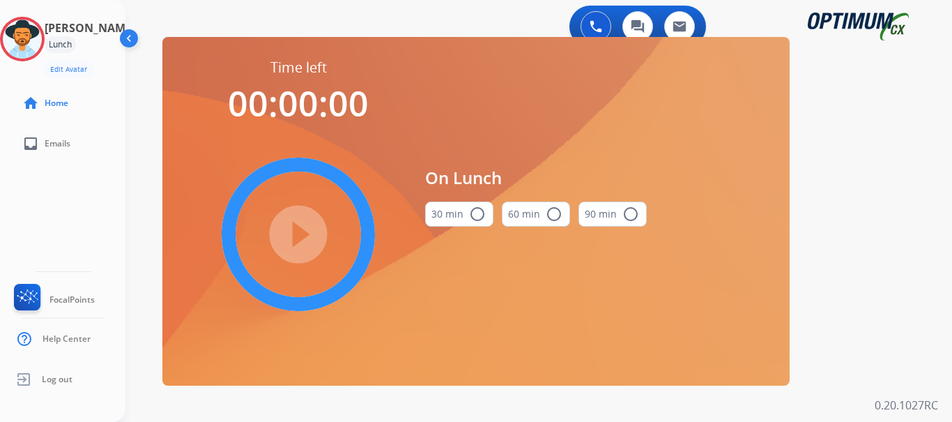
click at [472, 209] on mat-icon "radio_button_unchecked" at bounding box center [477, 214] width 17 height 17
click at [291, 237] on mat-icon "play_circle_filled" at bounding box center [298, 234] width 17 height 17
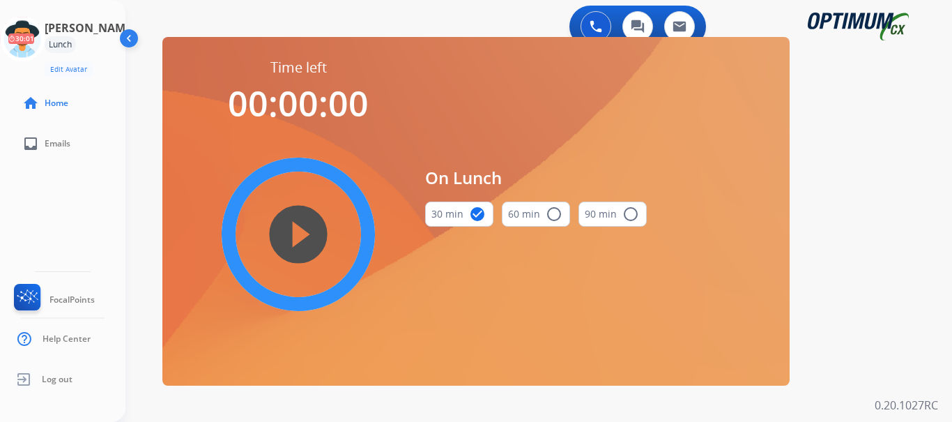
click at [31, 41] on icon at bounding box center [22, 39] width 45 height 45
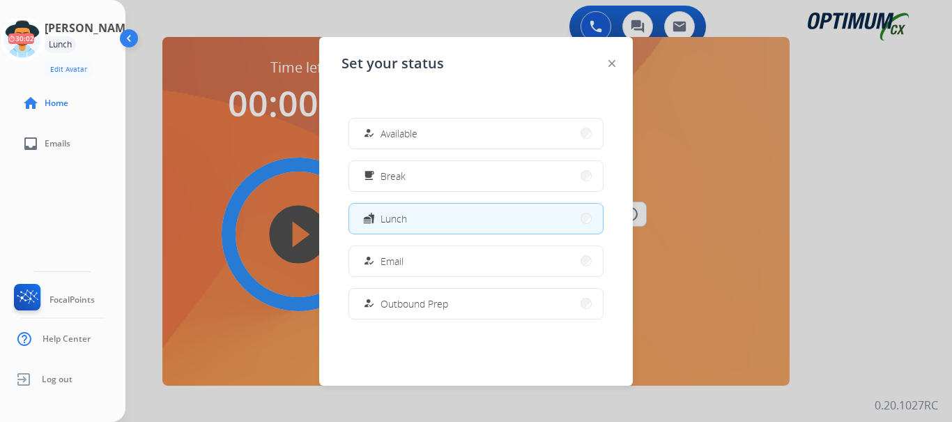
click at [489, 134] on button "how_to_reg Available" at bounding box center [476, 133] width 254 height 30
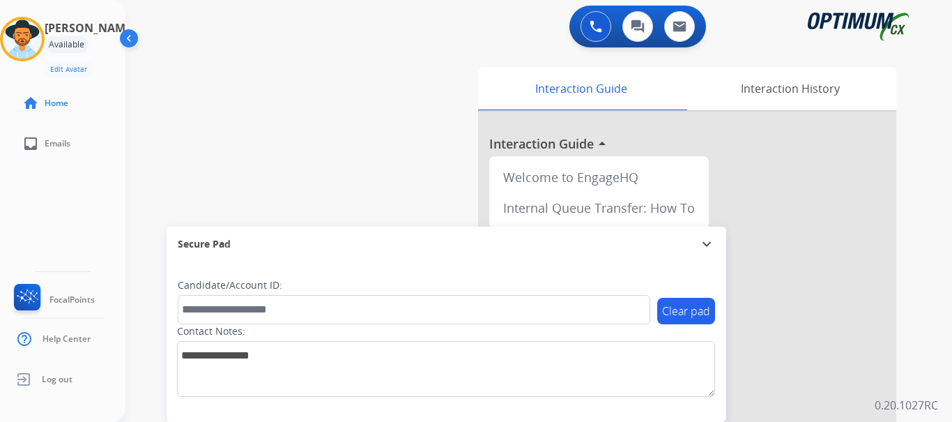
click at [302, 139] on div "swap_horiz Break voice bridge close_fullscreen Connect 3-Way Call merge_type Se…" at bounding box center [521, 340] width 793 height 581
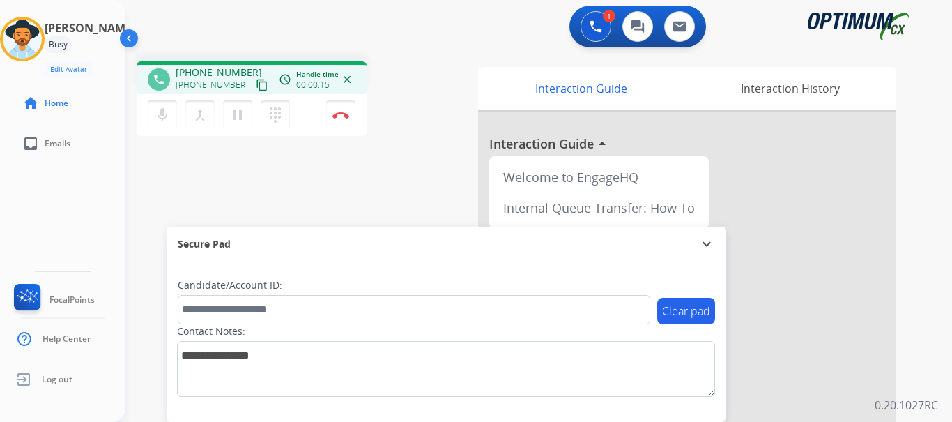
click at [163, 109] on mat-icon "mic" at bounding box center [162, 115] width 17 height 17
drag, startPoint x: 245, startPoint y: 73, endPoint x: 182, endPoint y: 68, distance: 62.9
click at [182, 68] on div "[PHONE_NUMBER] [PHONE_NUMBER] content_copy" at bounding box center [223, 80] width 95 height 28
click at [186, 70] on span "[PHONE_NUMBER]" at bounding box center [219, 73] width 86 height 14
drag, startPoint x: 187, startPoint y: 72, endPoint x: 245, endPoint y: 67, distance: 58.1
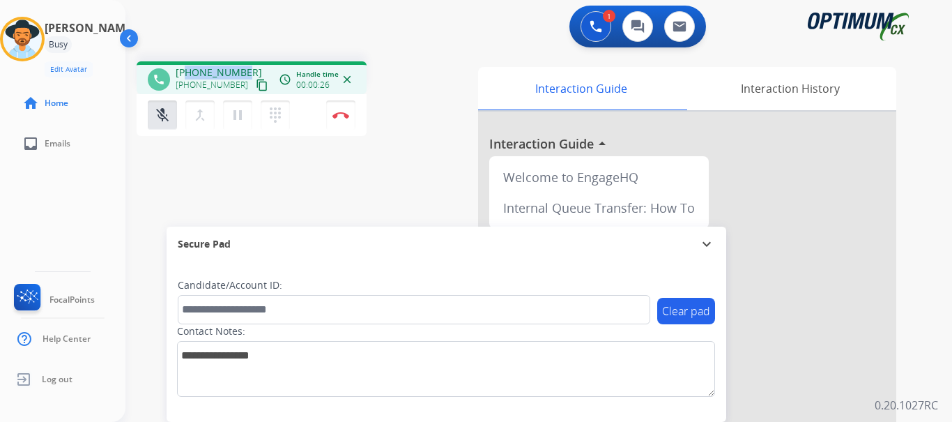
click at [245, 67] on div "[PHONE_NUMBER] [PHONE_NUMBER] content_copy" at bounding box center [223, 80] width 95 height 28
copy span "2023758700"
click at [164, 112] on mat-icon "mic_off" at bounding box center [162, 115] width 17 height 17
copy span "2023758700"
click at [312, 183] on div "phone [PHONE_NUMBER] [PHONE_NUMBER] content_copy access_time Call metrics Queue…" at bounding box center [521, 340] width 793 height 581
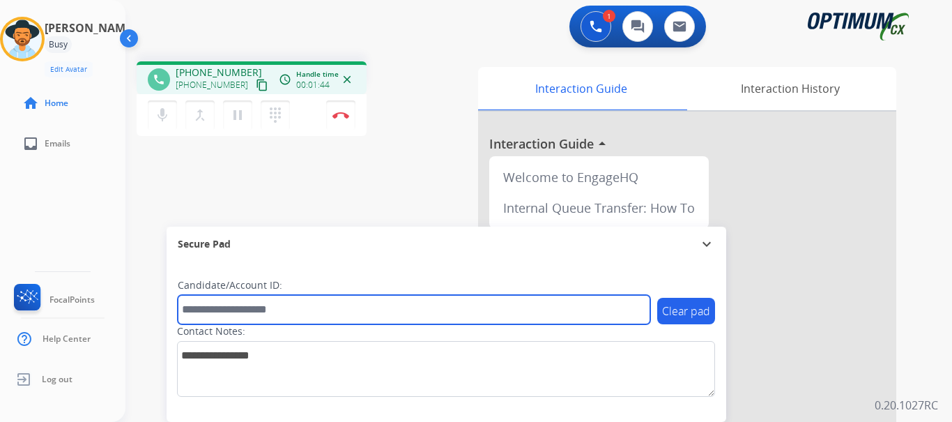
click at [245, 301] on input "text" at bounding box center [414, 309] width 472 height 29
paste input "*******"
type input "*******"
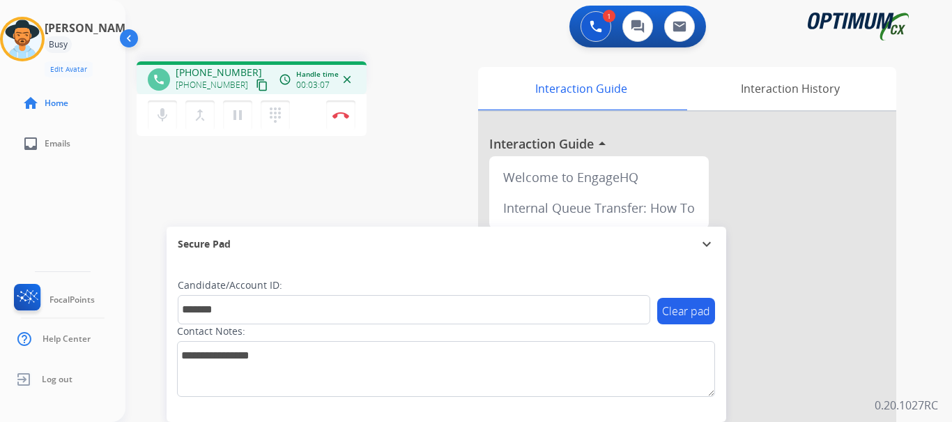
click at [298, 177] on div "phone [PHONE_NUMBER] [PHONE_NUMBER] content_copy access_time Call metrics Queue…" at bounding box center [521, 340] width 793 height 581
click at [355, 187] on div "phone [PHONE_NUMBER] [PHONE_NUMBER] content_copy access_time Call metrics Queue…" at bounding box center [521, 340] width 793 height 581
click at [341, 121] on button "Disconnect" at bounding box center [340, 114] width 29 height 29
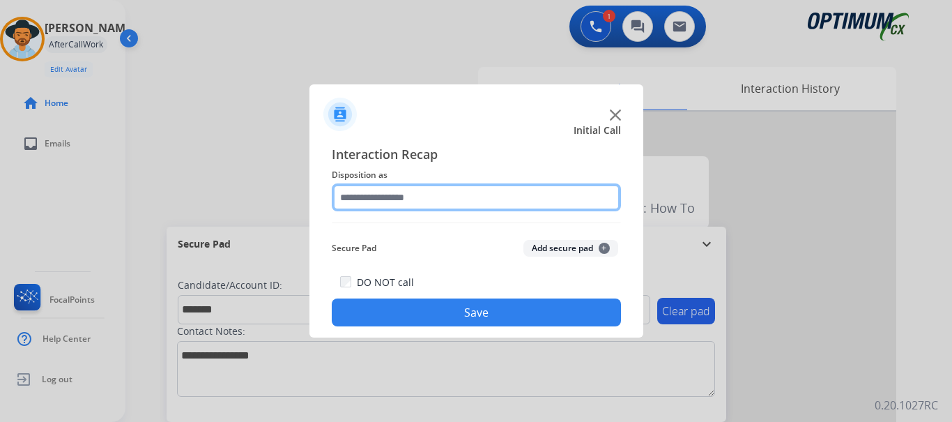
click at [391, 194] on input "text" at bounding box center [476, 197] width 289 height 28
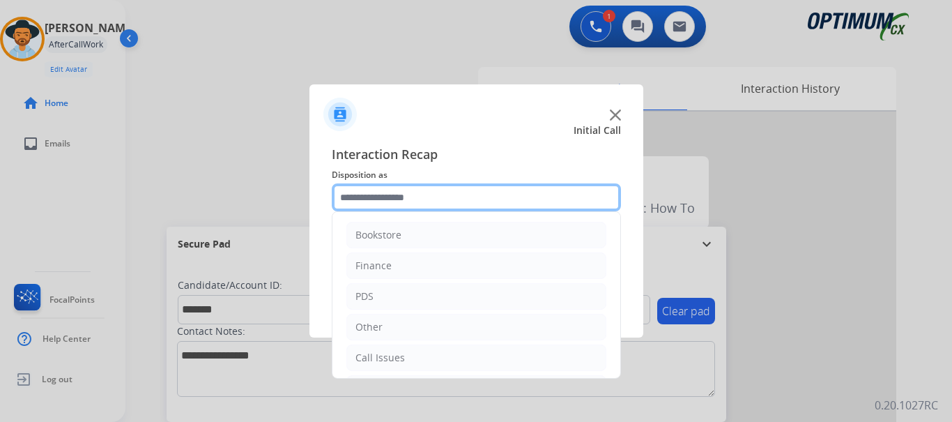
scroll to position [95, 0]
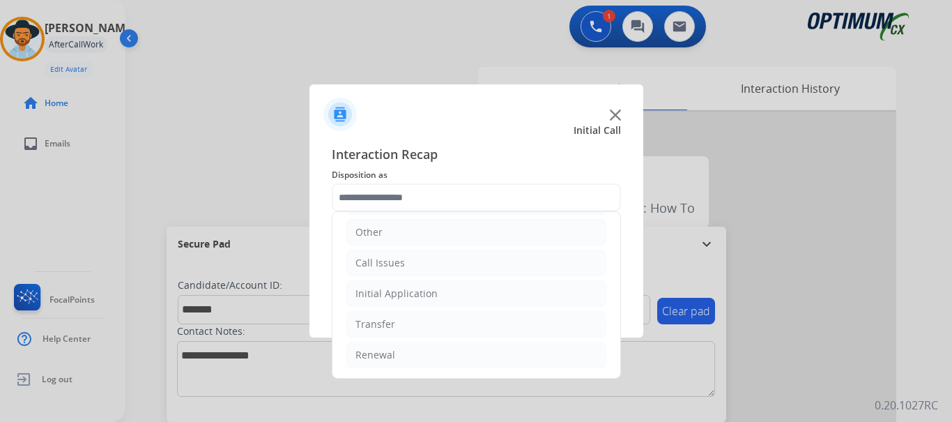
click at [422, 355] on li "Renewal" at bounding box center [476, 354] width 260 height 26
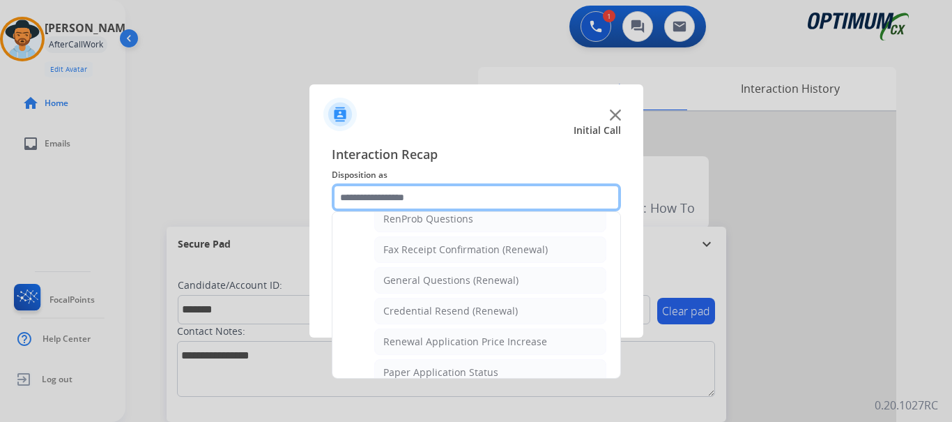
scroll to position [382, 0]
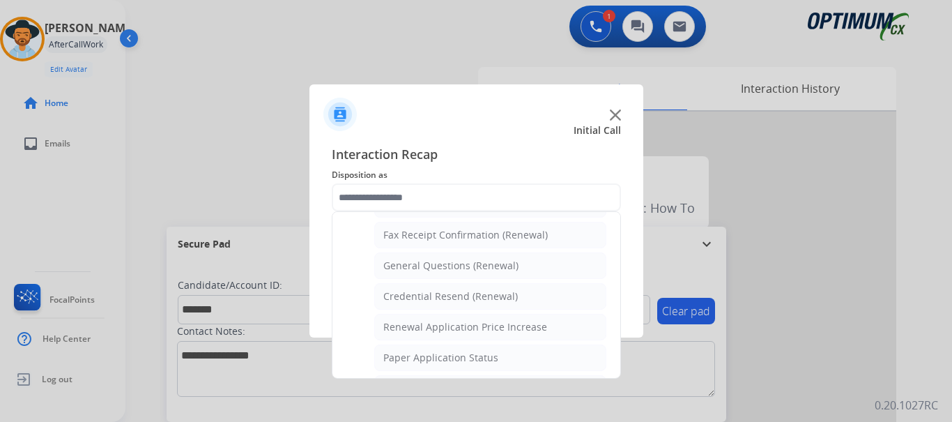
click at [489, 298] on div "Credential Resend (Renewal)" at bounding box center [450, 296] width 135 height 14
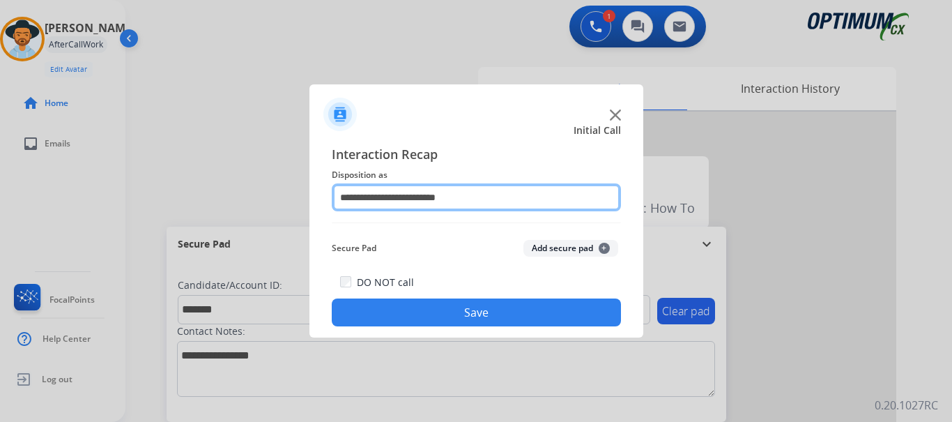
click at [454, 198] on input "**********" at bounding box center [476, 197] width 289 height 28
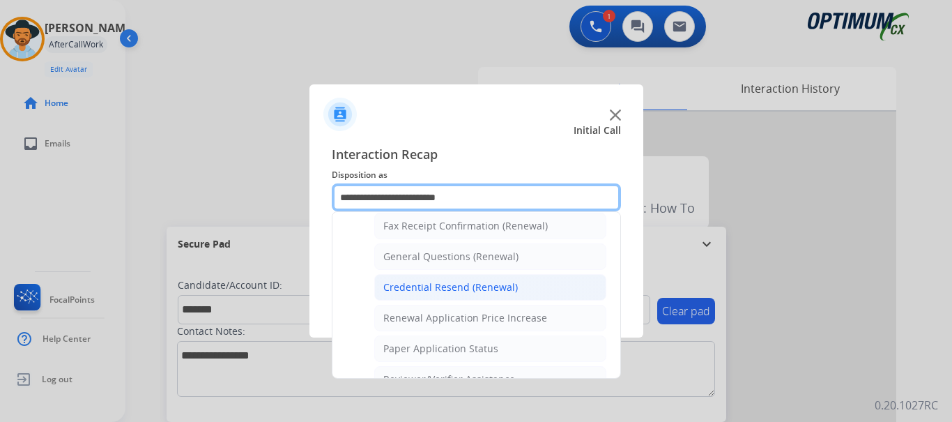
scroll to position [393, 0]
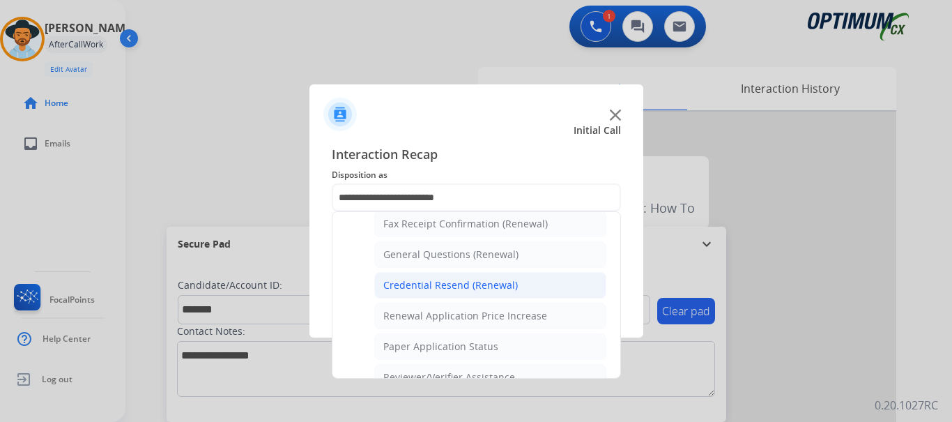
click at [500, 250] on div "General Questions (Renewal)" at bounding box center [450, 254] width 135 height 14
type input "**********"
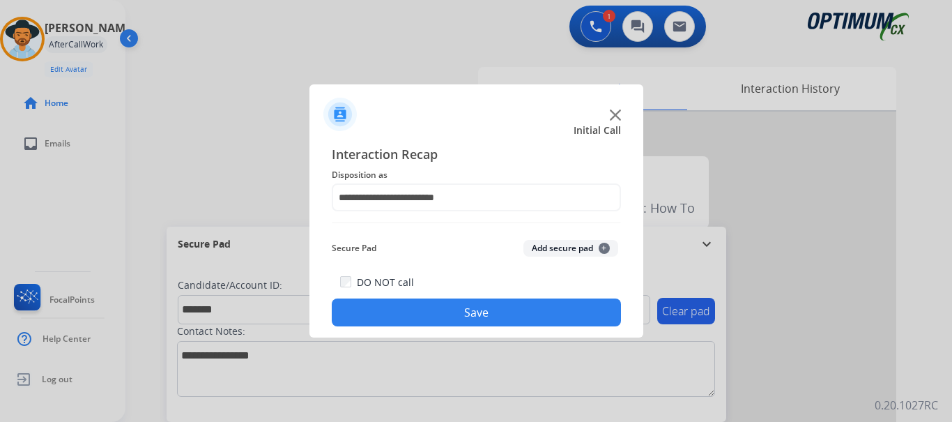
click at [469, 312] on button "Save" at bounding box center [476, 312] width 289 height 28
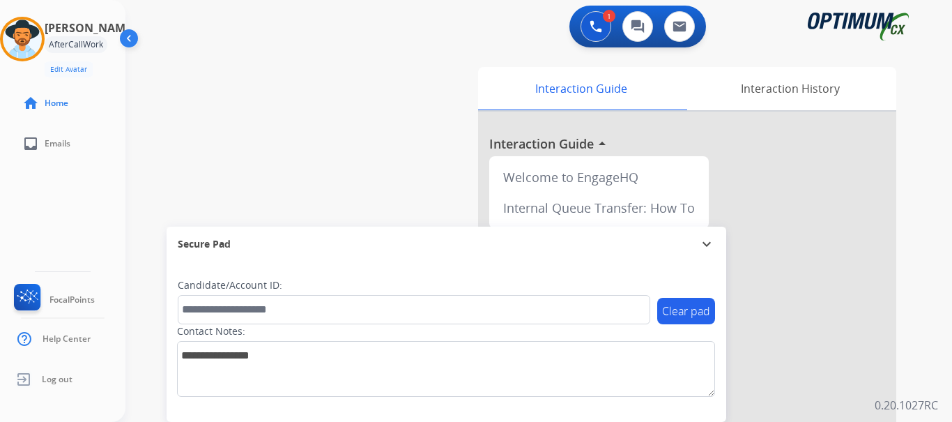
click at [384, 171] on div "swap_horiz Break voice bridge close_fullscreen Connect 3-Way Call merge_type Se…" at bounding box center [521, 340] width 793 height 581
